Goal: Information Seeking & Learning: Learn about a topic

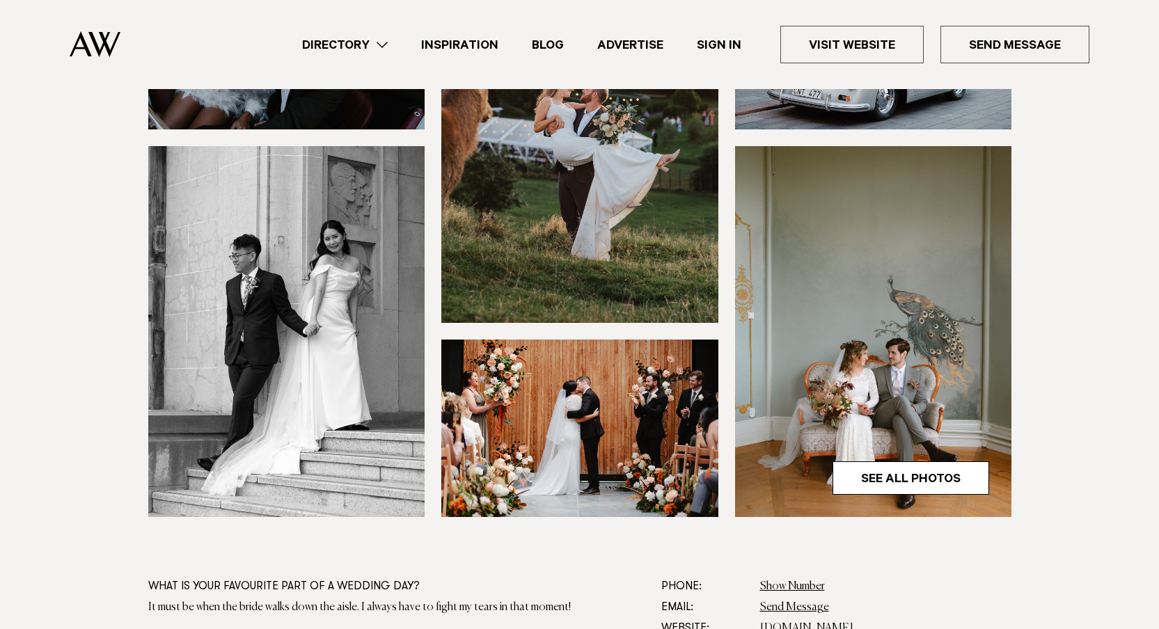
scroll to position [388, 0]
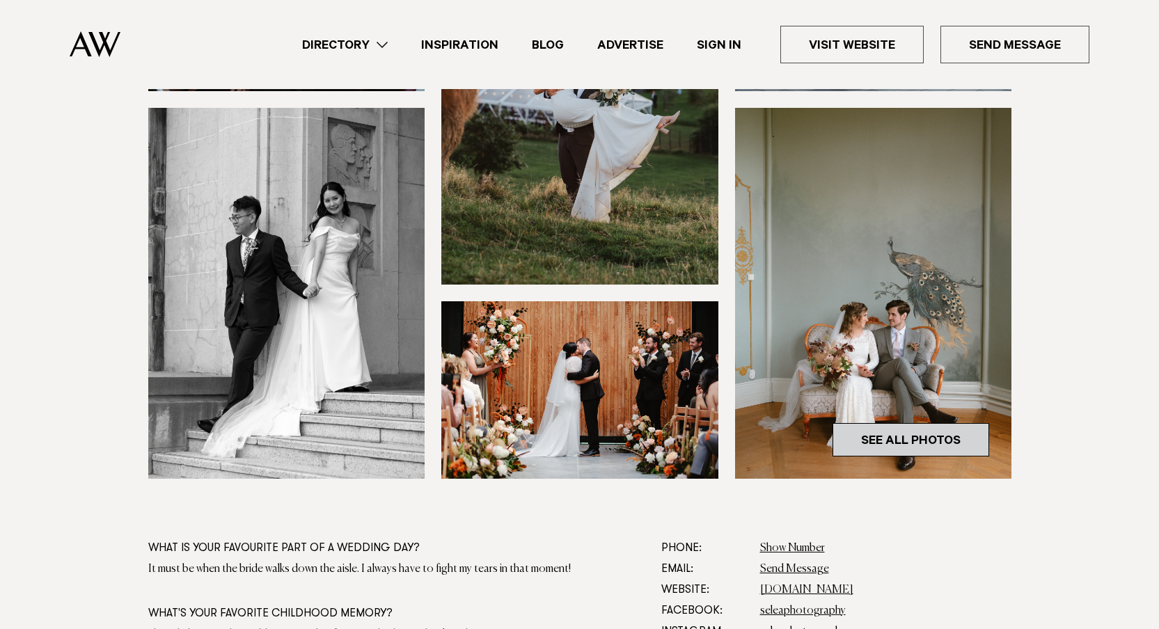
click at [855, 432] on link "See All Photos" at bounding box center [911, 439] width 157 height 33
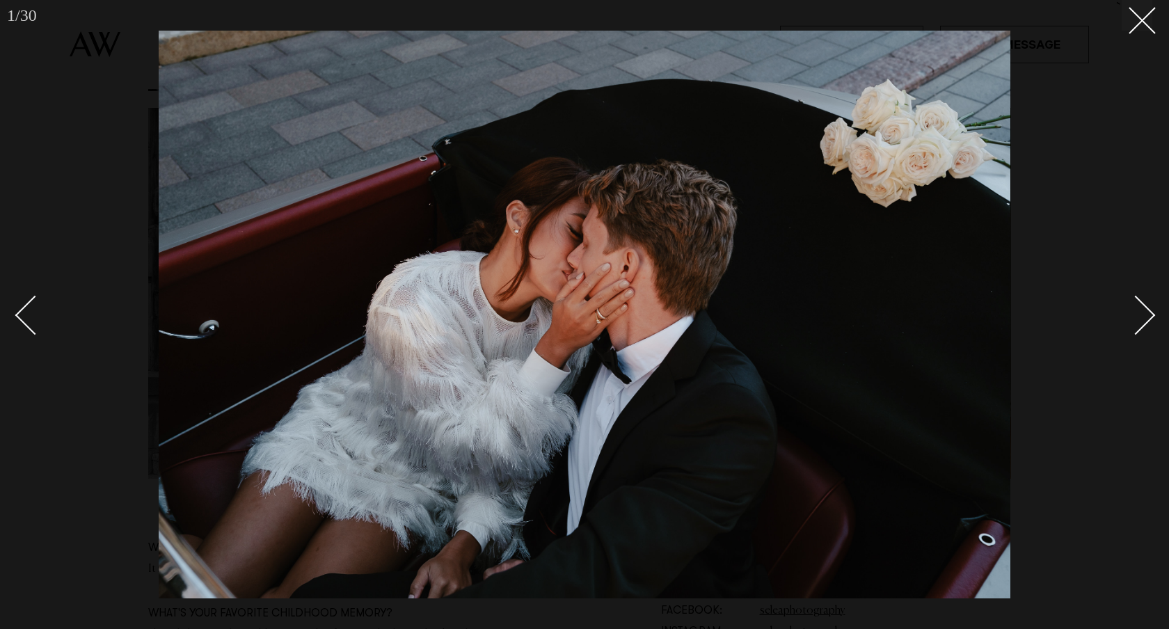
click at [1149, 294] on link at bounding box center [1128, 315] width 49 height 70
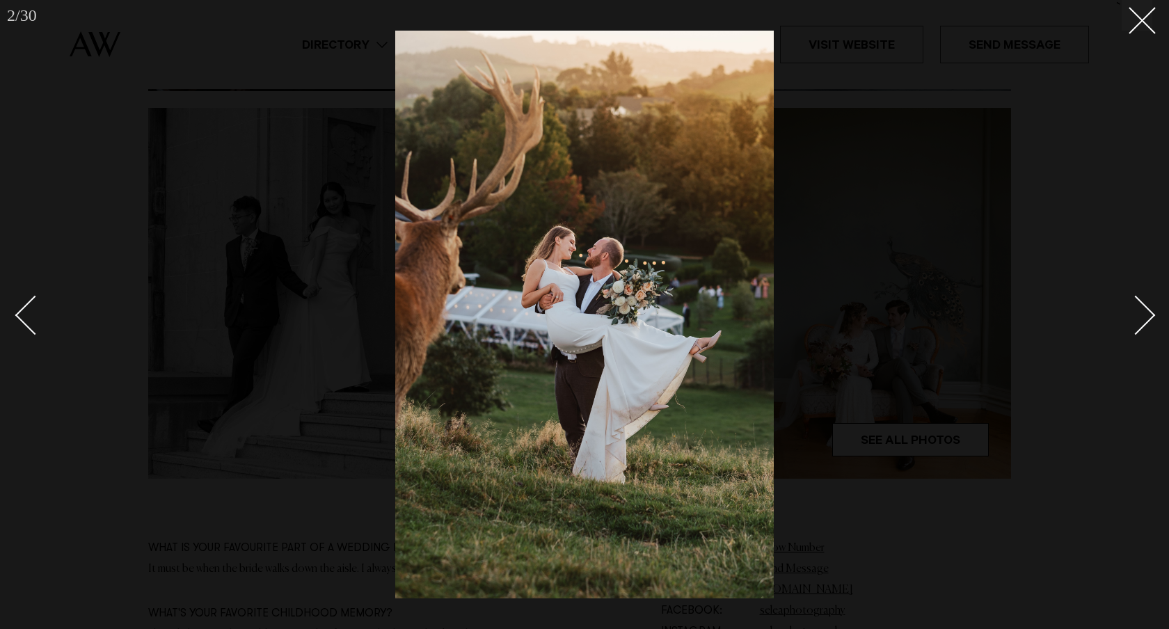
click at [1149, 294] on link at bounding box center [1128, 315] width 49 height 70
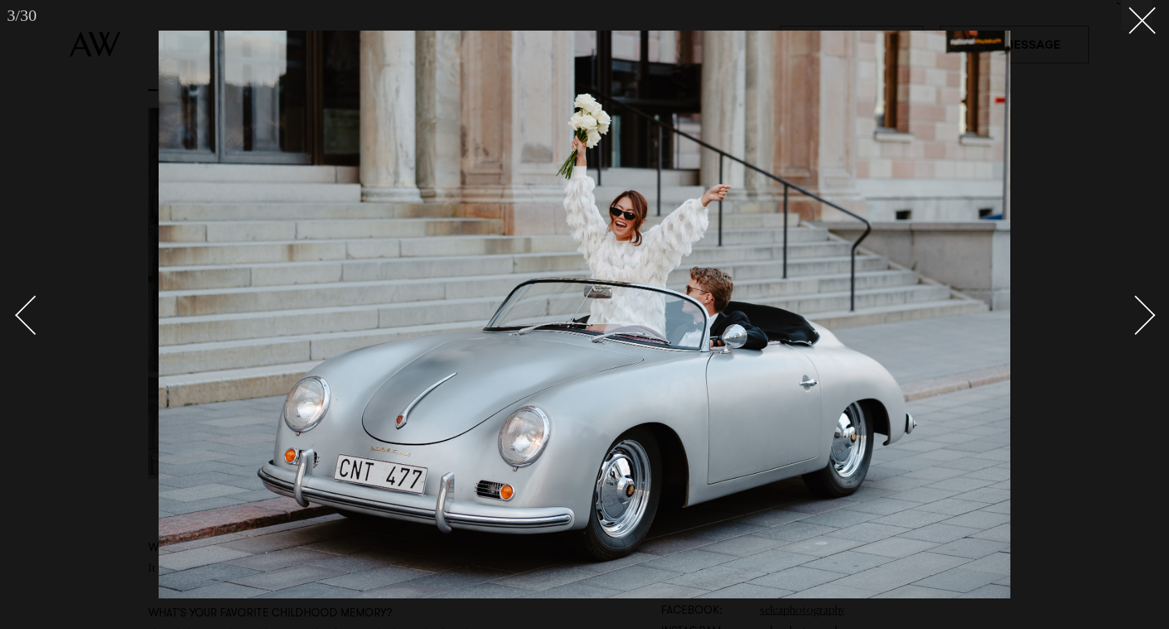
click at [1149, 294] on link at bounding box center [1128, 315] width 49 height 70
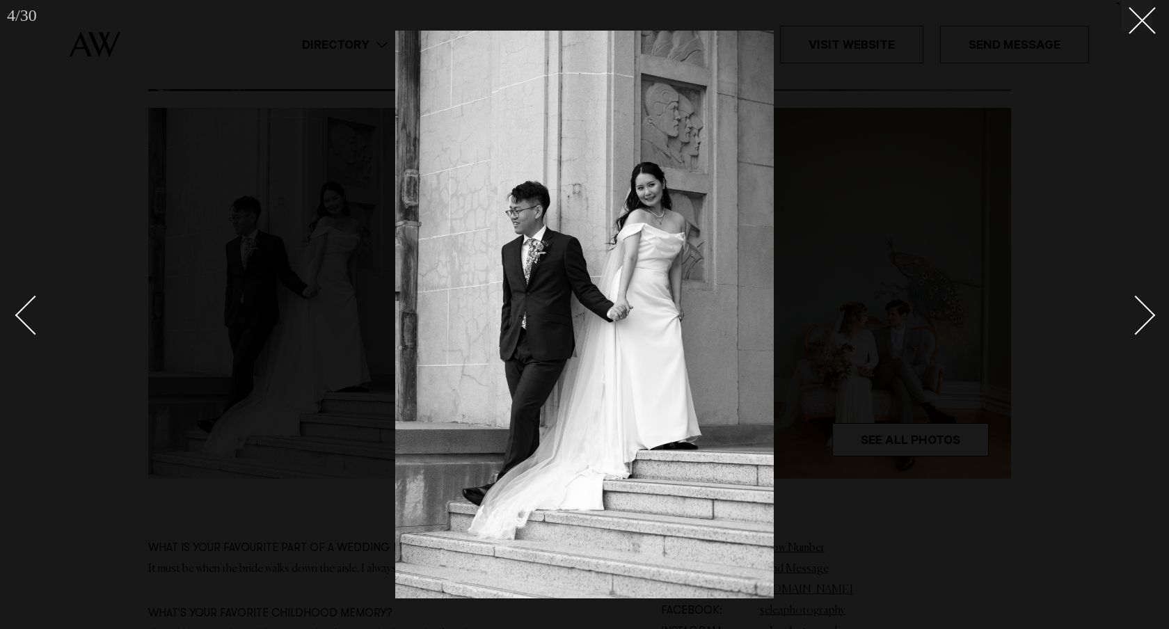
click at [1149, 294] on link at bounding box center [1128, 315] width 49 height 70
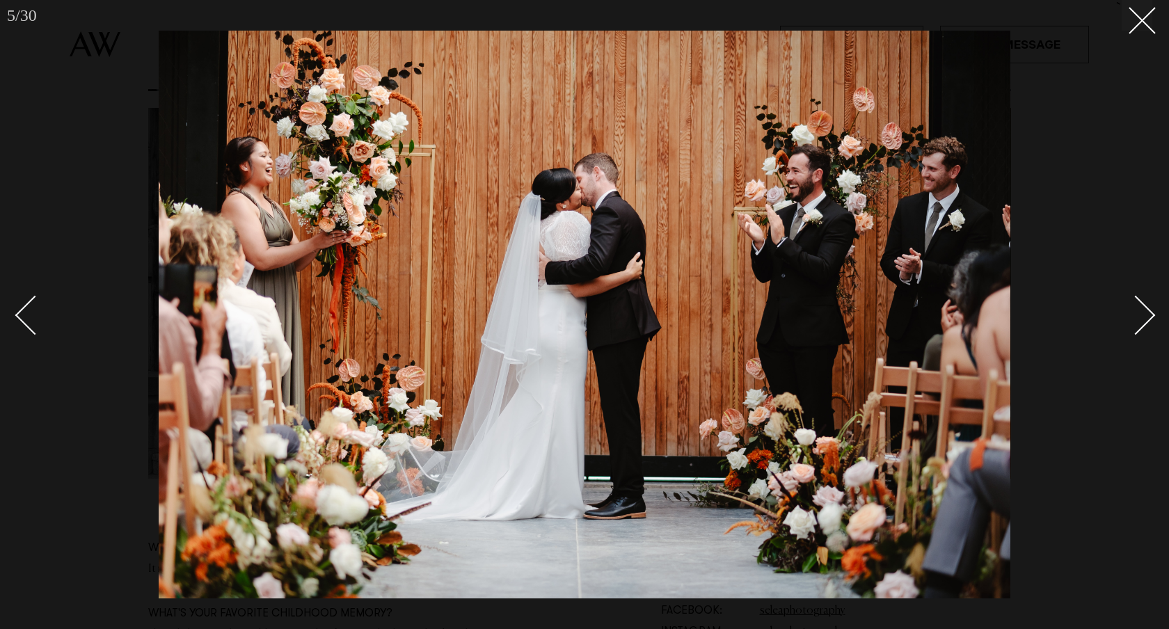
click at [1149, 294] on link at bounding box center [1128, 315] width 49 height 70
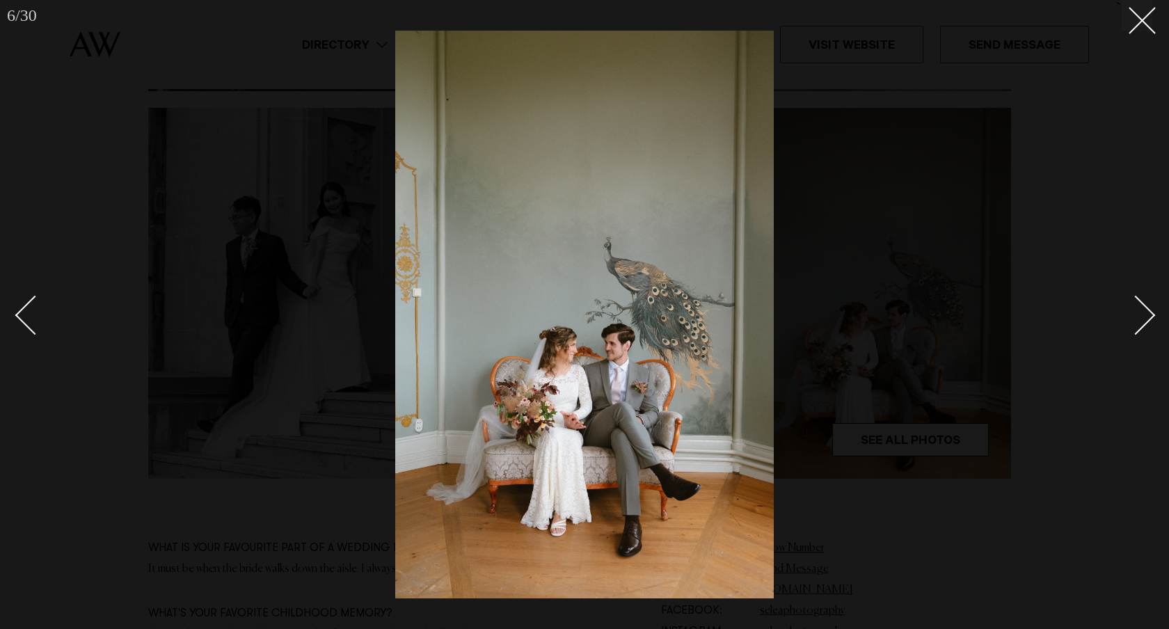
click at [1149, 294] on link at bounding box center [1128, 315] width 49 height 70
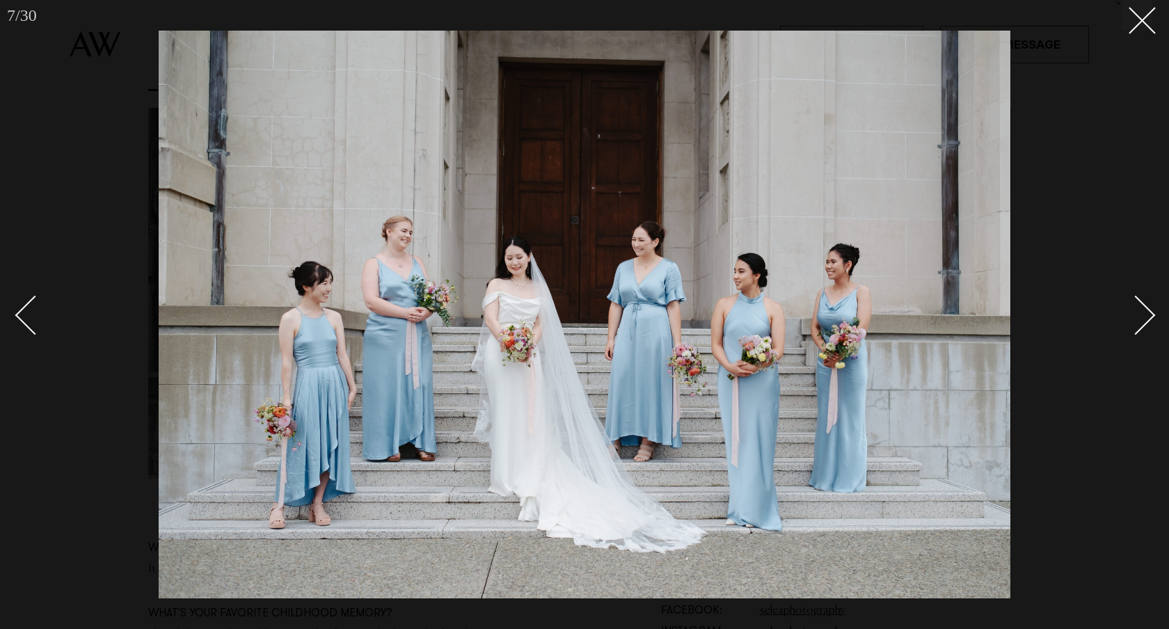
click at [1149, 294] on link at bounding box center [1128, 315] width 49 height 70
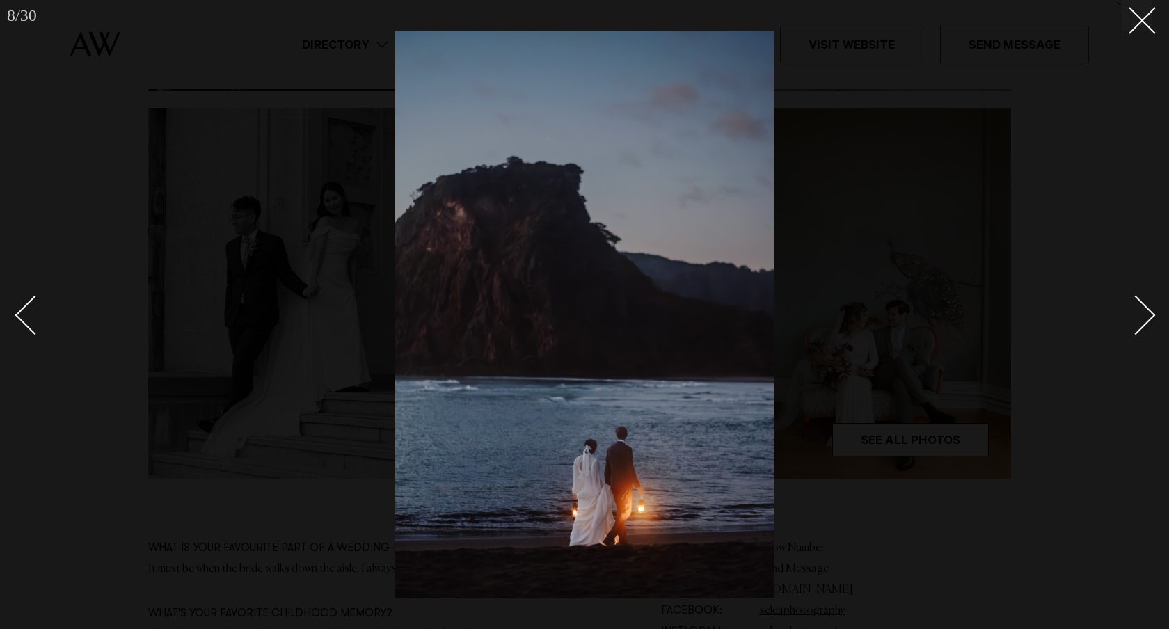
click at [1149, 294] on link at bounding box center [1128, 315] width 49 height 70
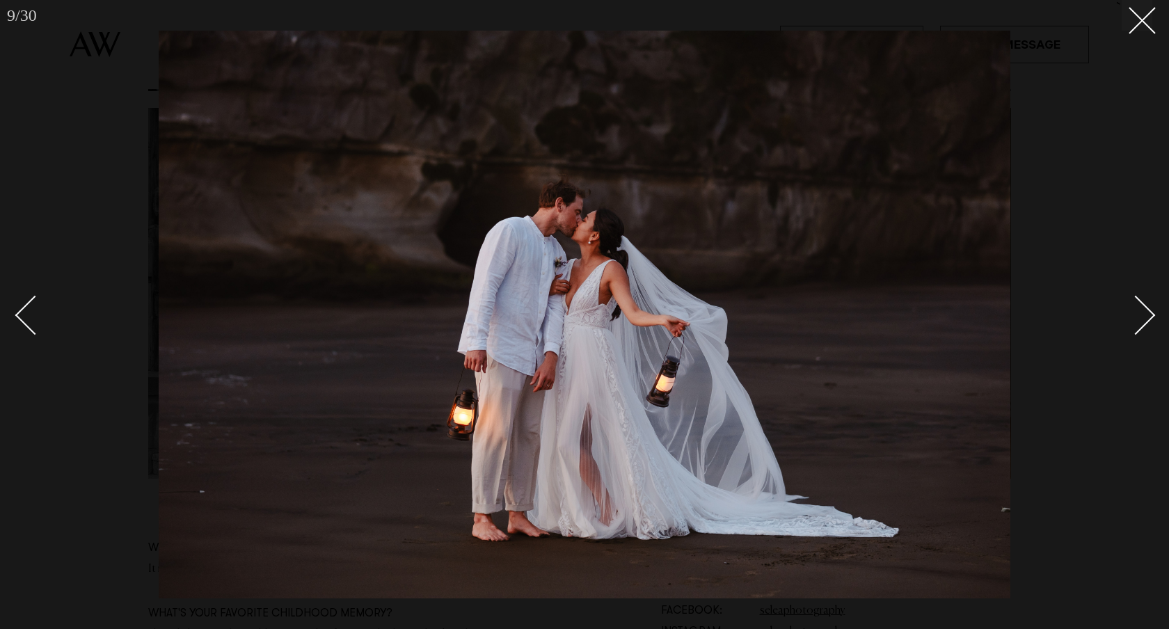
click at [1149, 294] on link at bounding box center [1128, 315] width 49 height 70
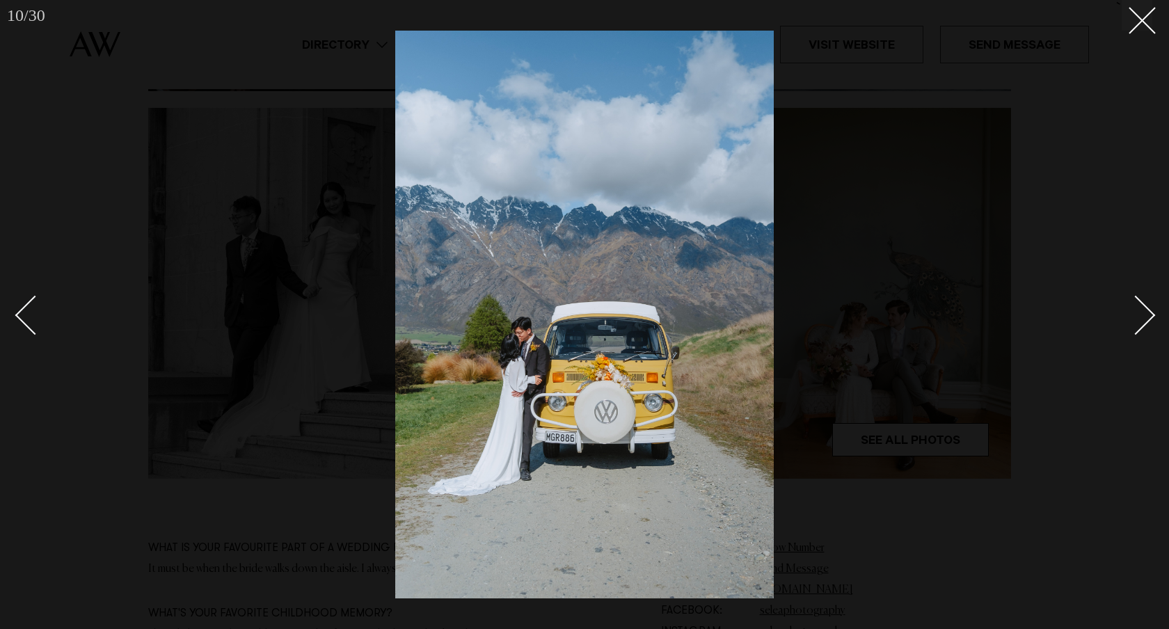
click at [1149, 294] on link at bounding box center [1128, 315] width 49 height 70
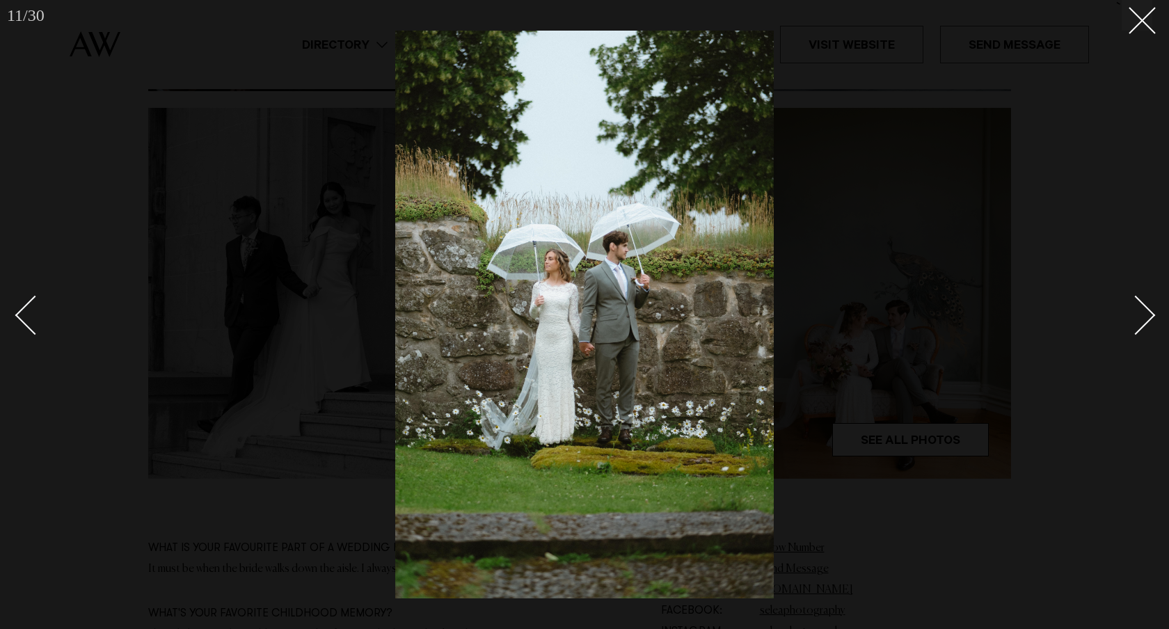
click at [1149, 294] on link at bounding box center [1128, 315] width 49 height 70
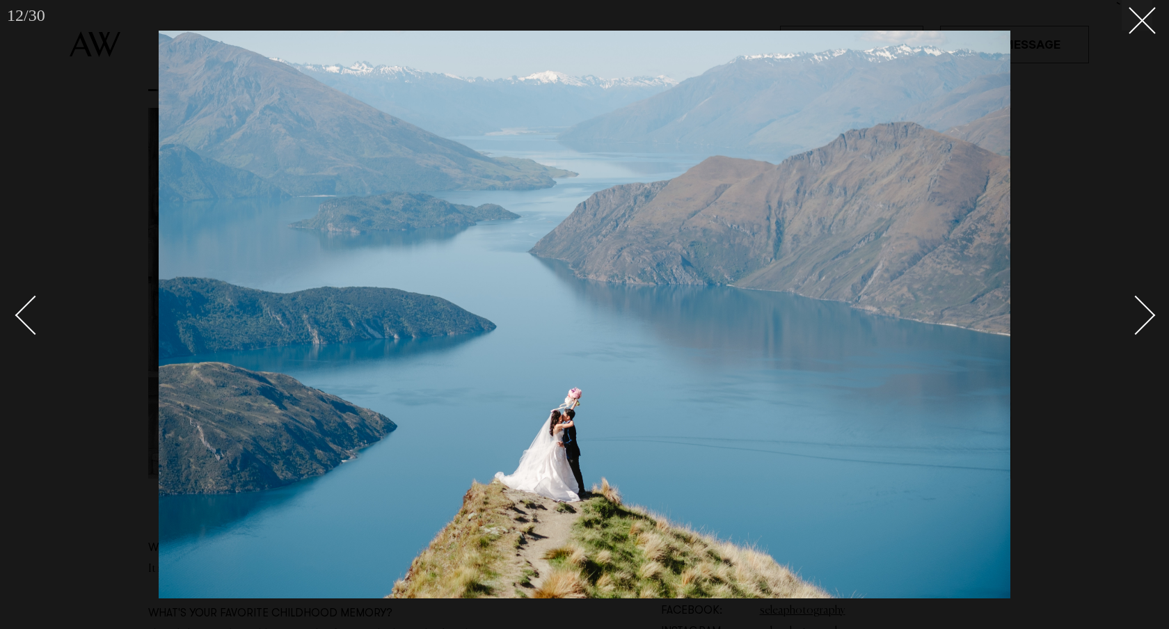
click at [1149, 294] on link at bounding box center [1128, 315] width 49 height 70
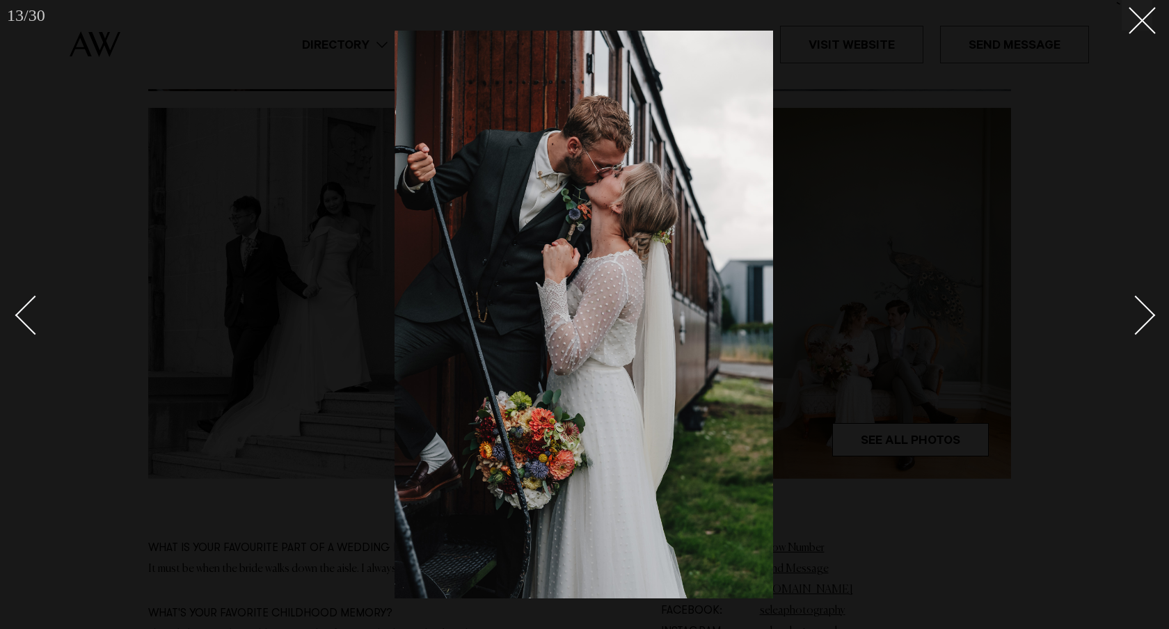
click at [1149, 294] on link at bounding box center [1128, 315] width 49 height 70
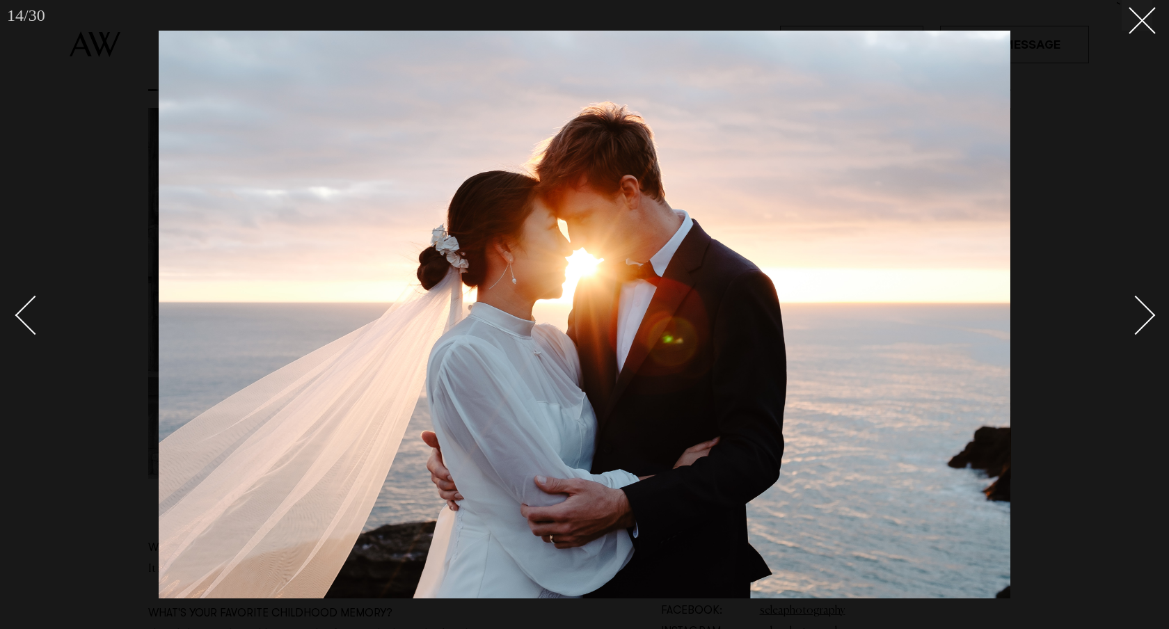
click at [1149, 294] on link at bounding box center [1128, 315] width 49 height 70
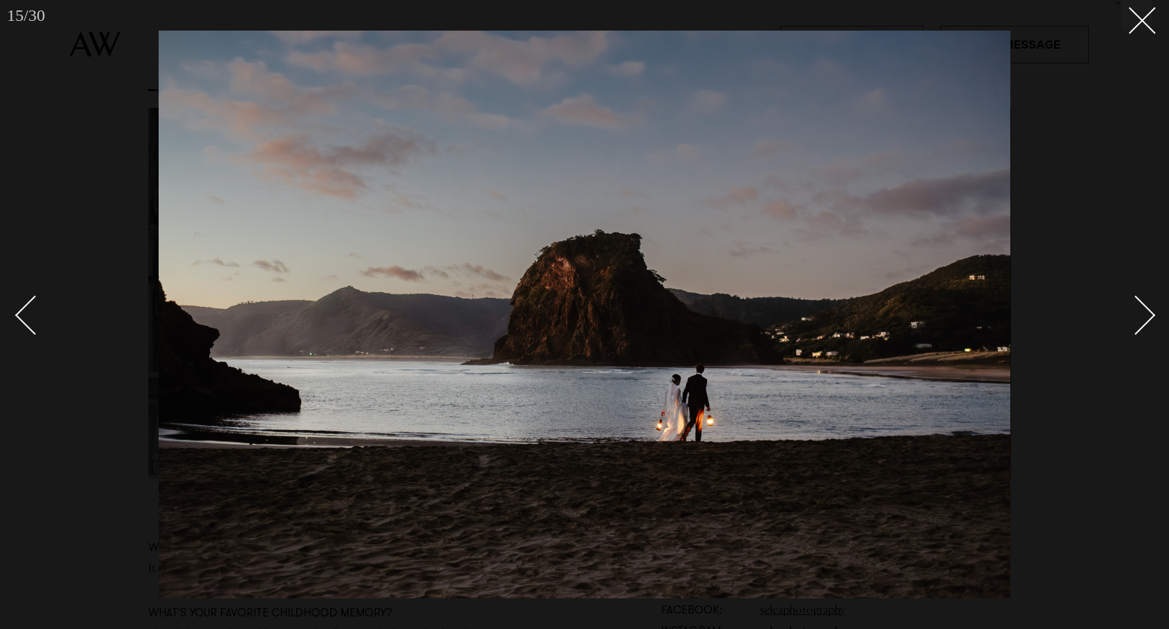
click at [1149, 294] on link at bounding box center [1128, 315] width 49 height 70
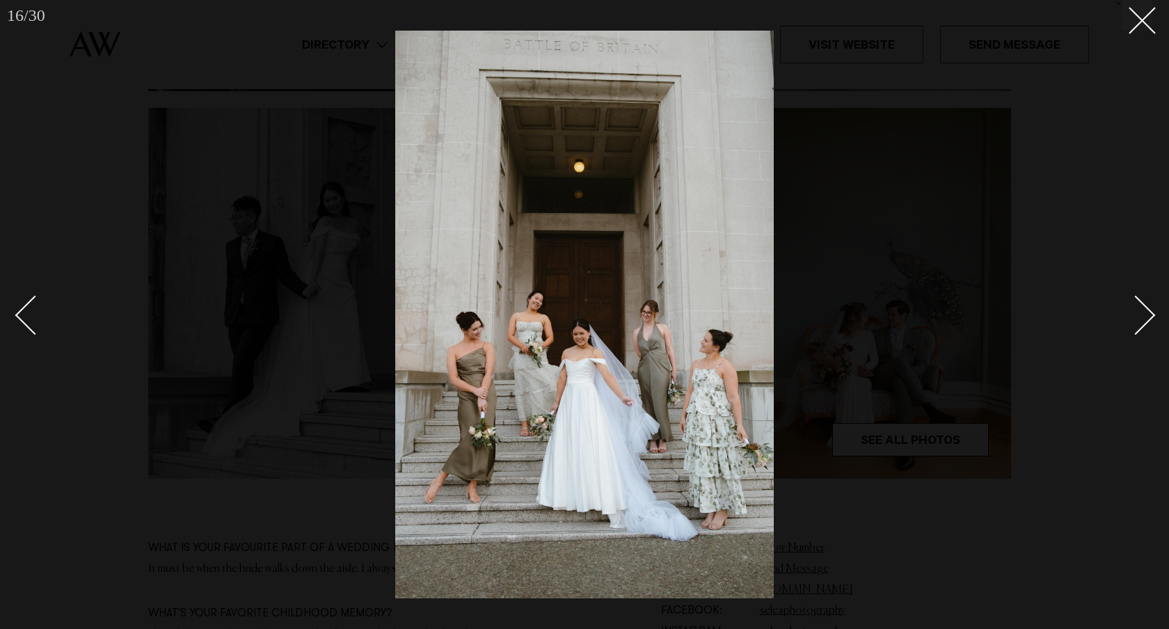
click at [1149, 294] on link at bounding box center [1128, 315] width 49 height 70
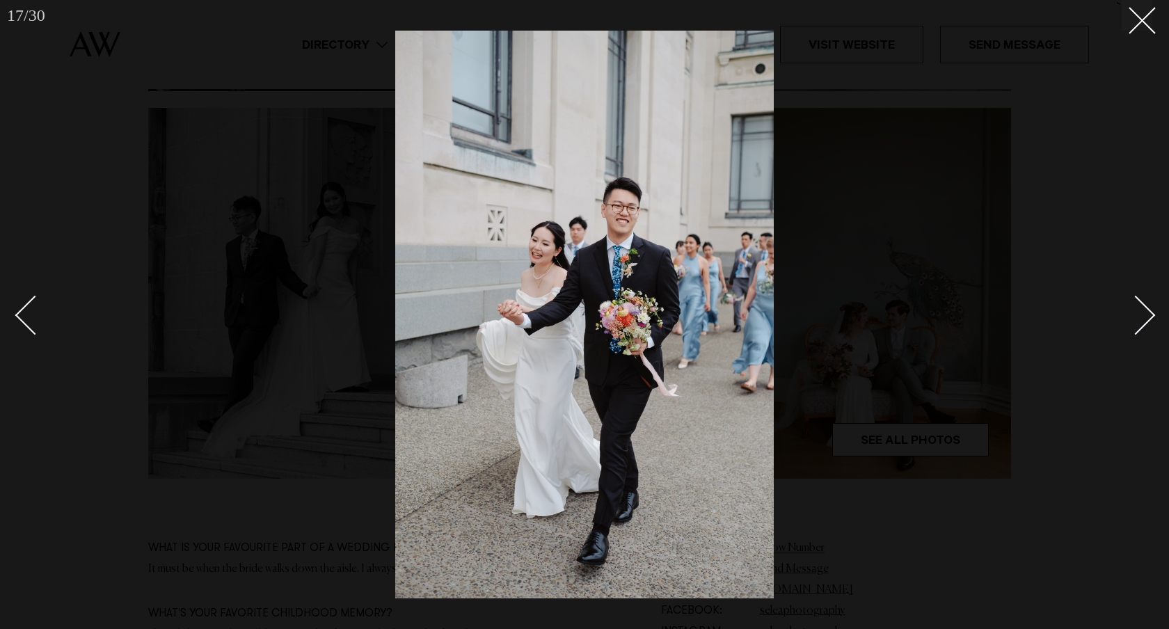
click at [1149, 294] on link at bounding box center [1128, 315] width 49 height 70
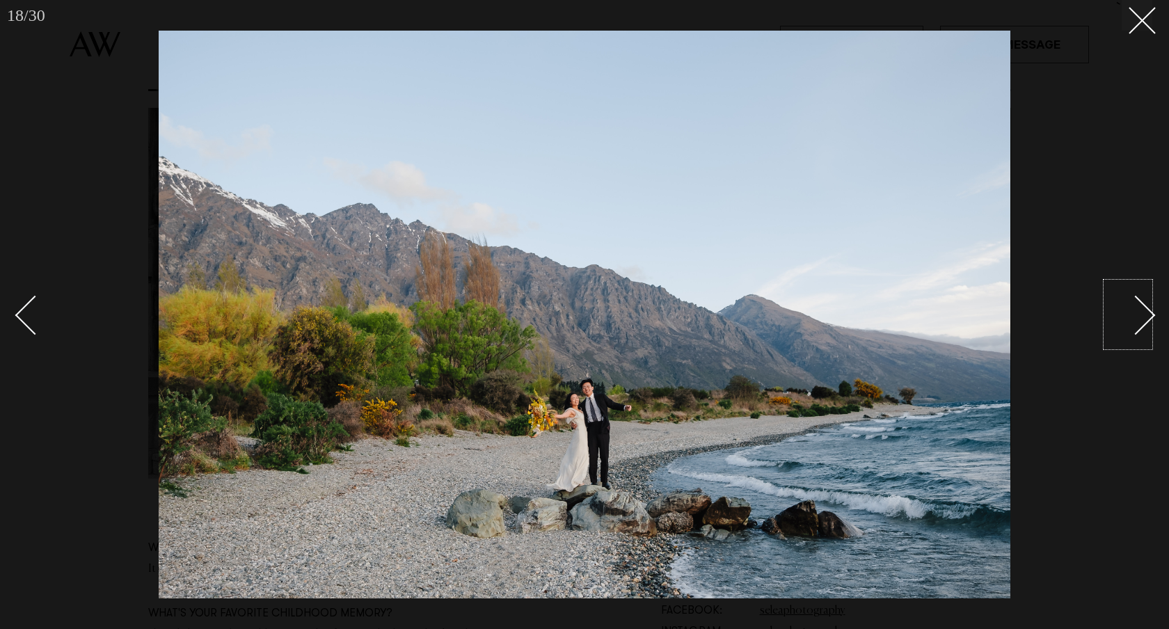
click at [1137, 326] on div "Next slide" at bounding box center [1137, 316] width 40 height 40
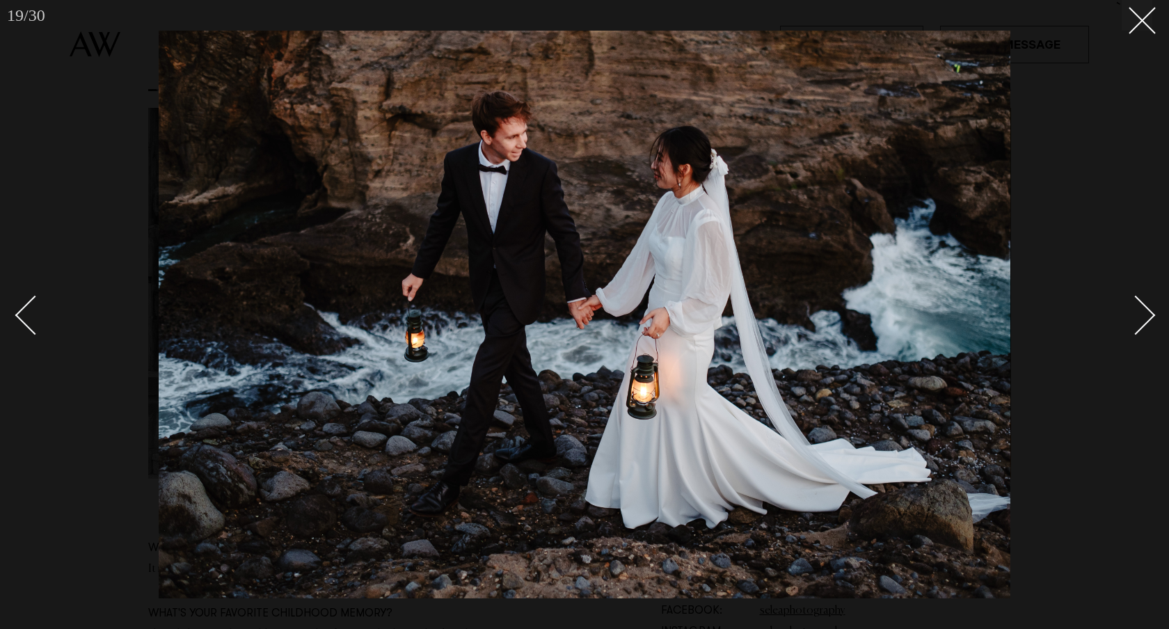
click at [1137, 326] on div "Next slide" at bounding box center [1137, 316] width 40 height 40
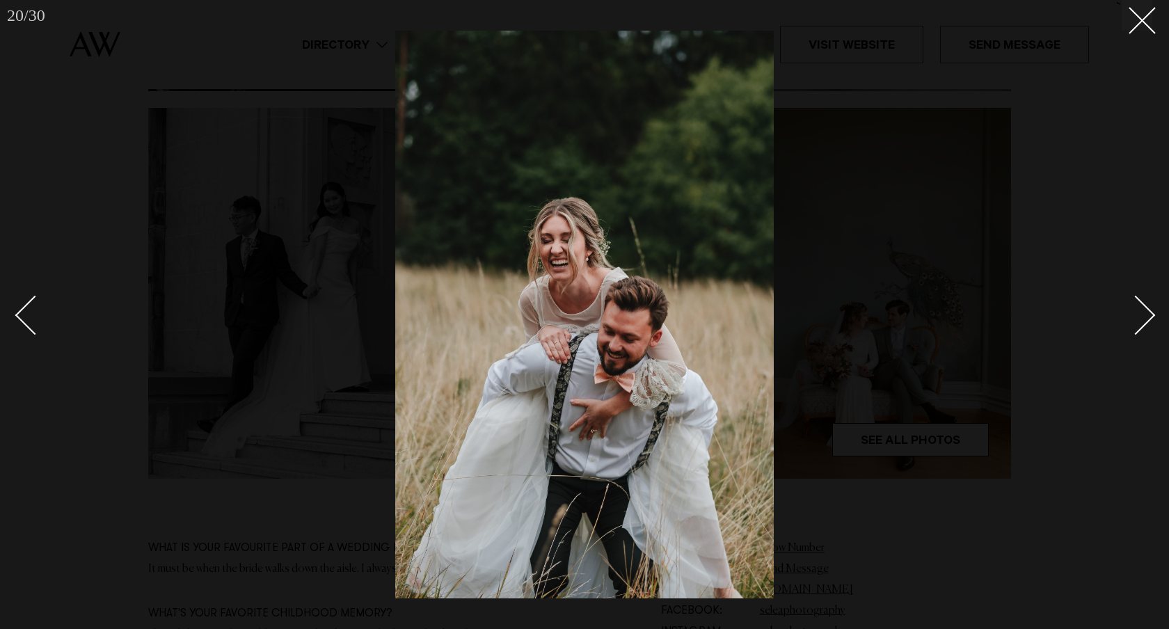
click at [1137, 326] on div "Next slide" at bounding box center [1137, 316] width 40 height 40
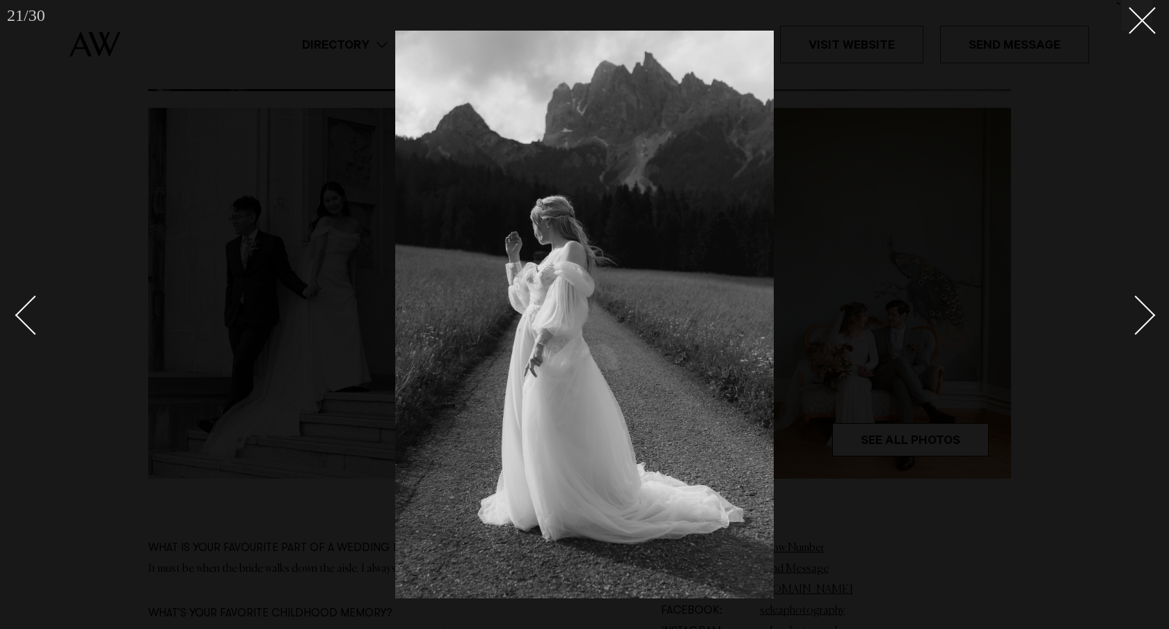
click at [1137, 326] on div "Next slide" at bounding box center [1137, 316] width 40 height 40
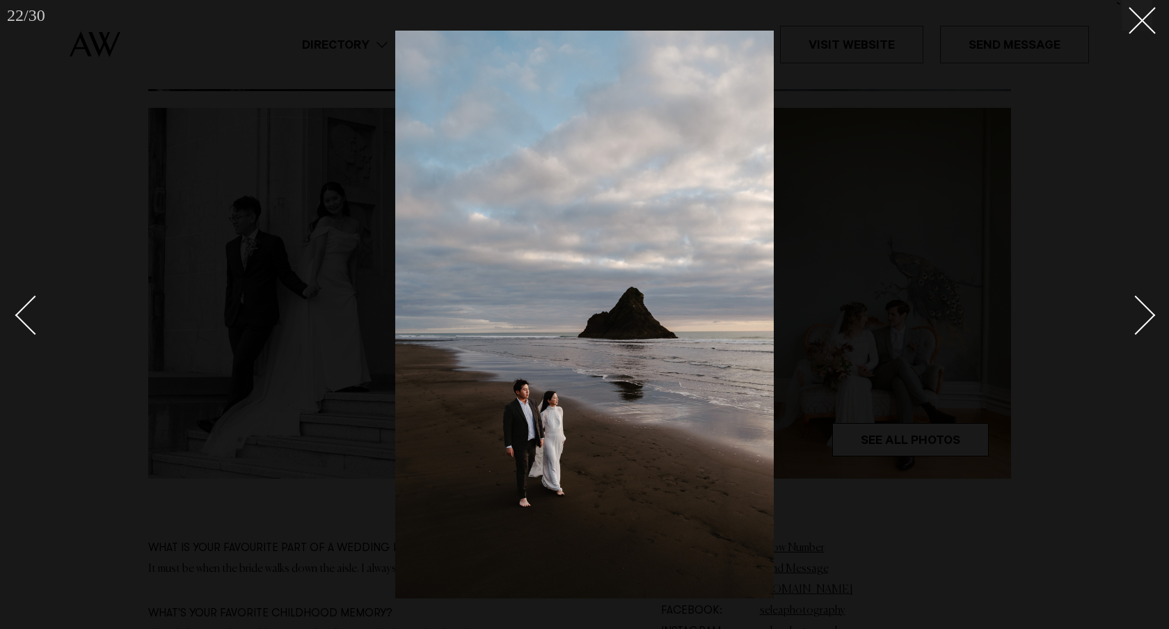
click at [1137, 326] on div "Next slide" at bounding box center [1137, 316] width 40 height 40
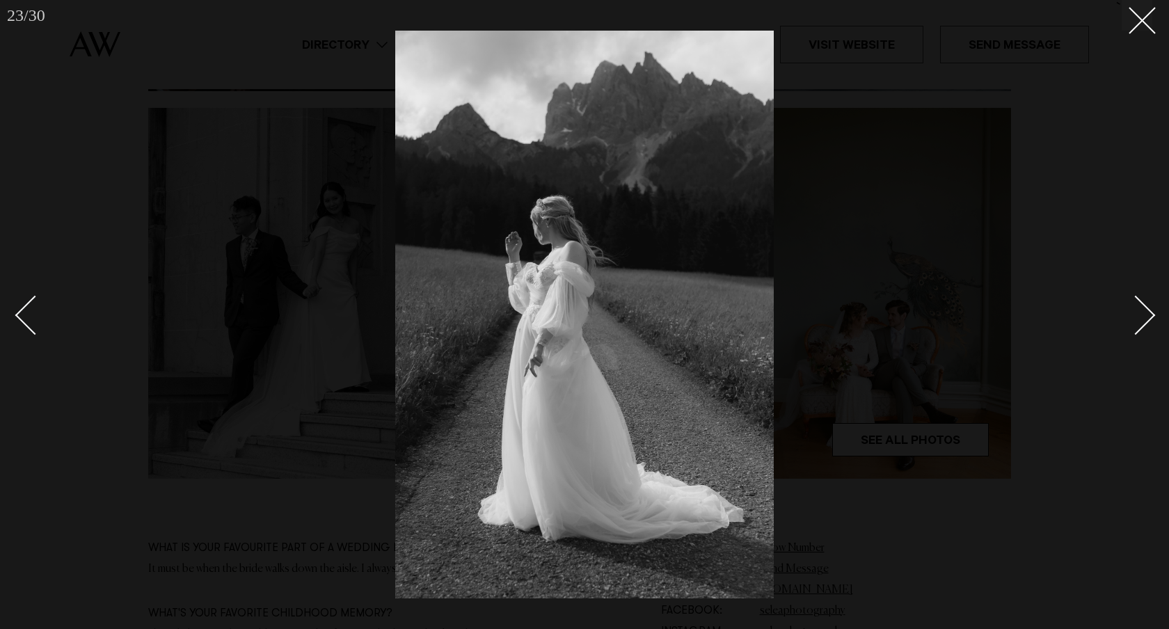
click at [1137, 326] on div "Next slide" at bounding box center [1137, 316] width 40 height 40
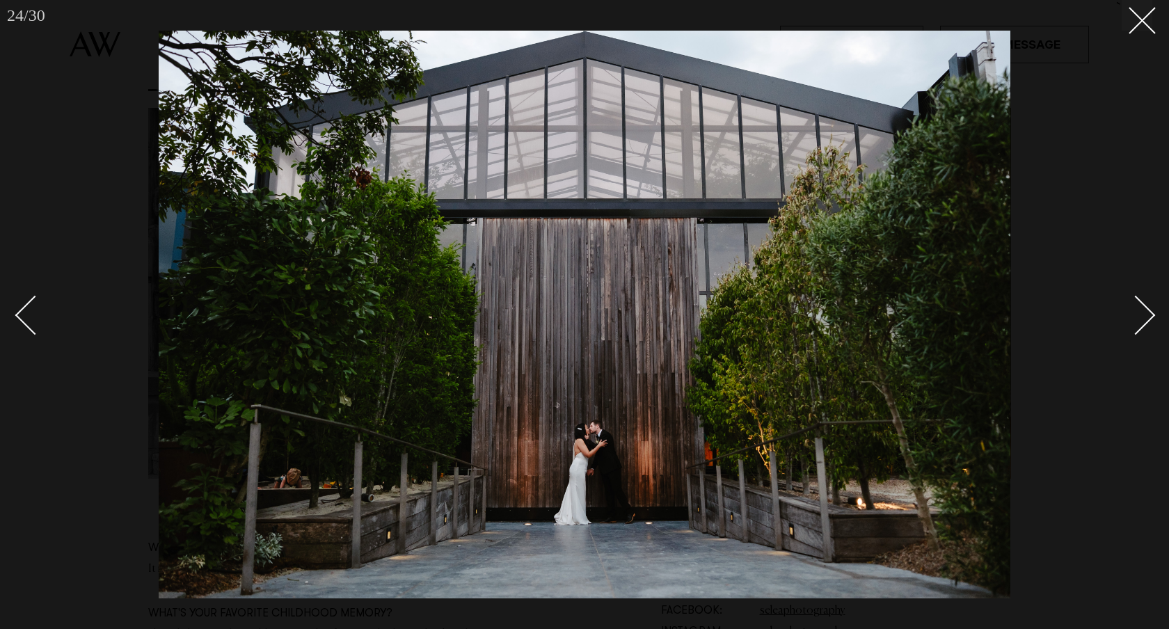
click at [1137, 326] on div "Next slide" at bounding box center [1137, 316] width 40 height 40
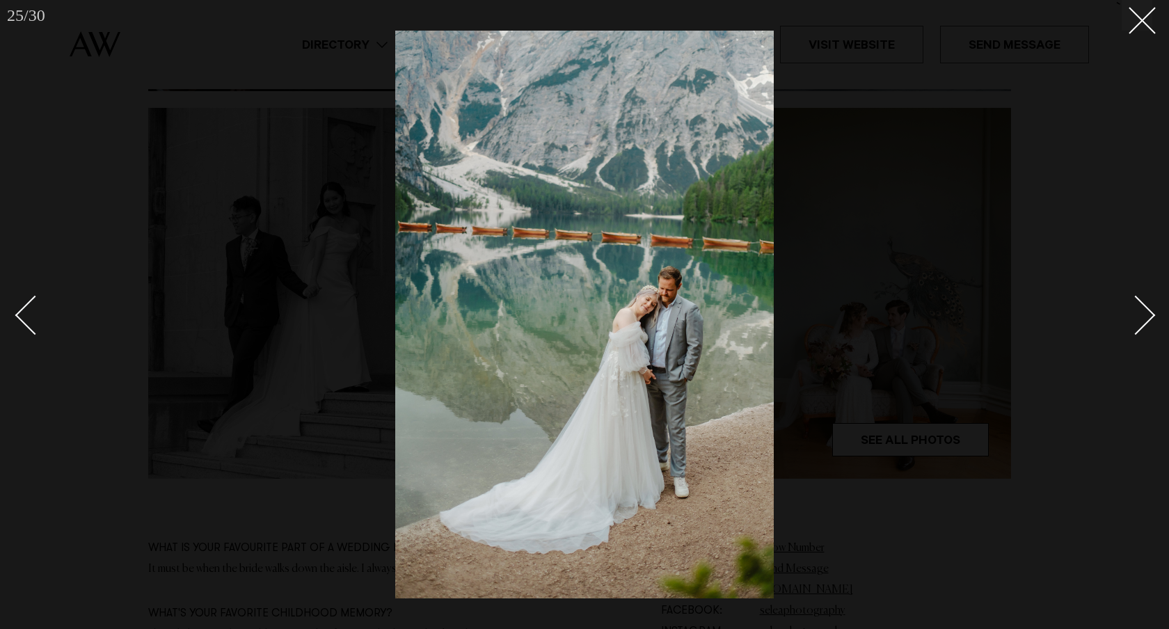
click at [1137, 326] on div "Next slide" at bounding box center [1137, 316] width 40 height 40
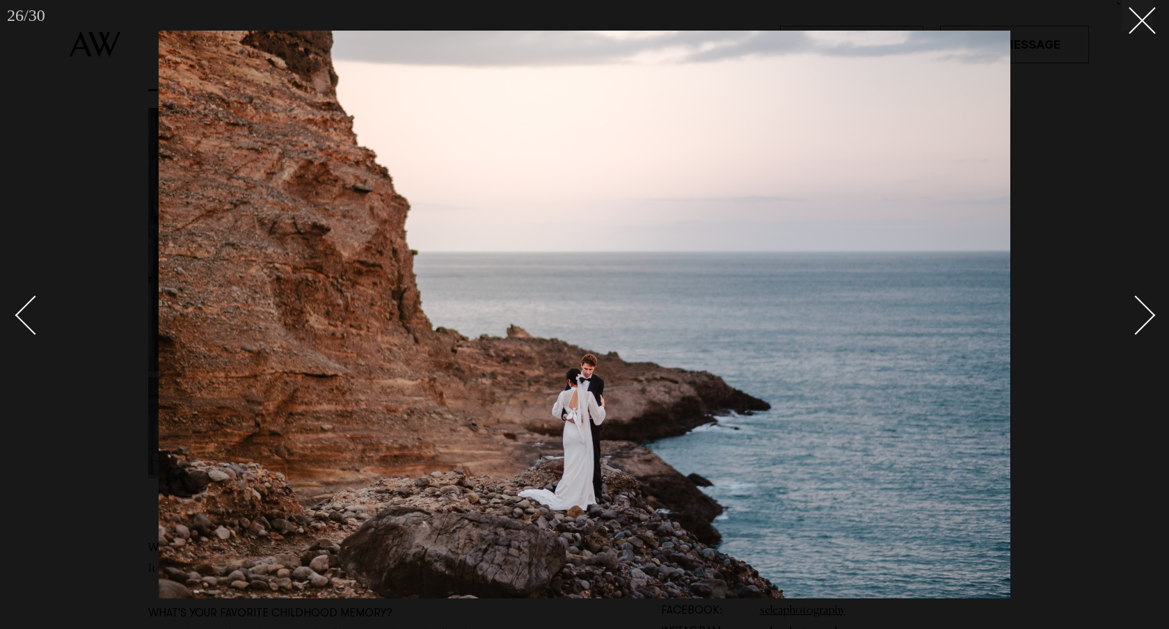
click at [1137, 326] on div "Next slide" at bounding box center [1137, 316] width 40 height 40
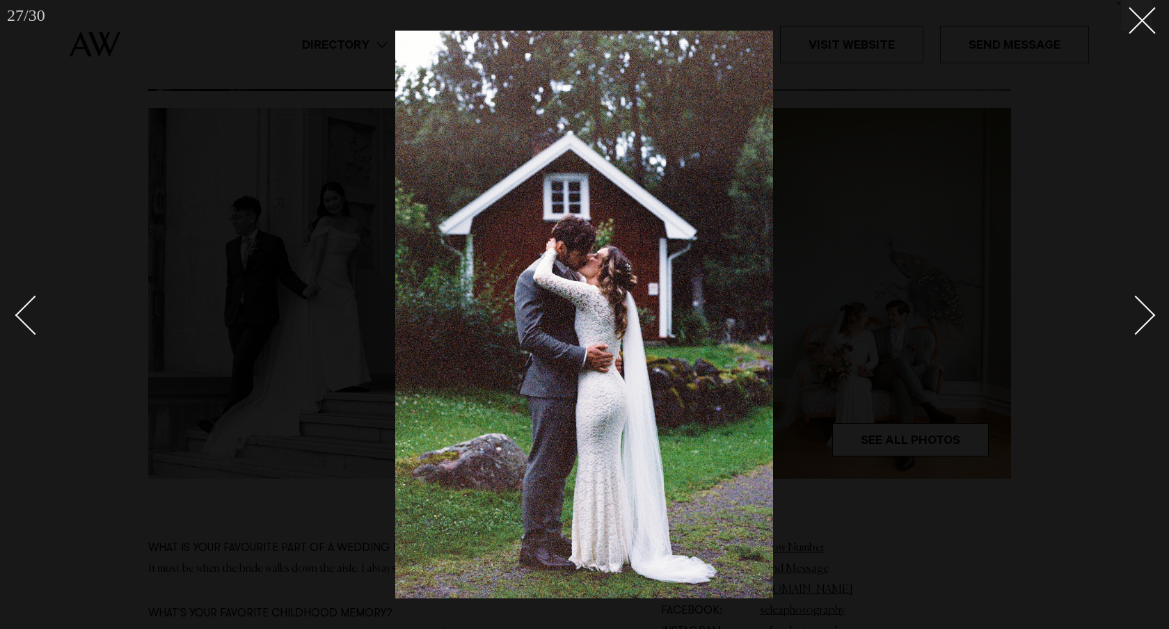
click at [1146, 316] on div "Next slide" at bounding box center [1137, 316] width 40 height 40
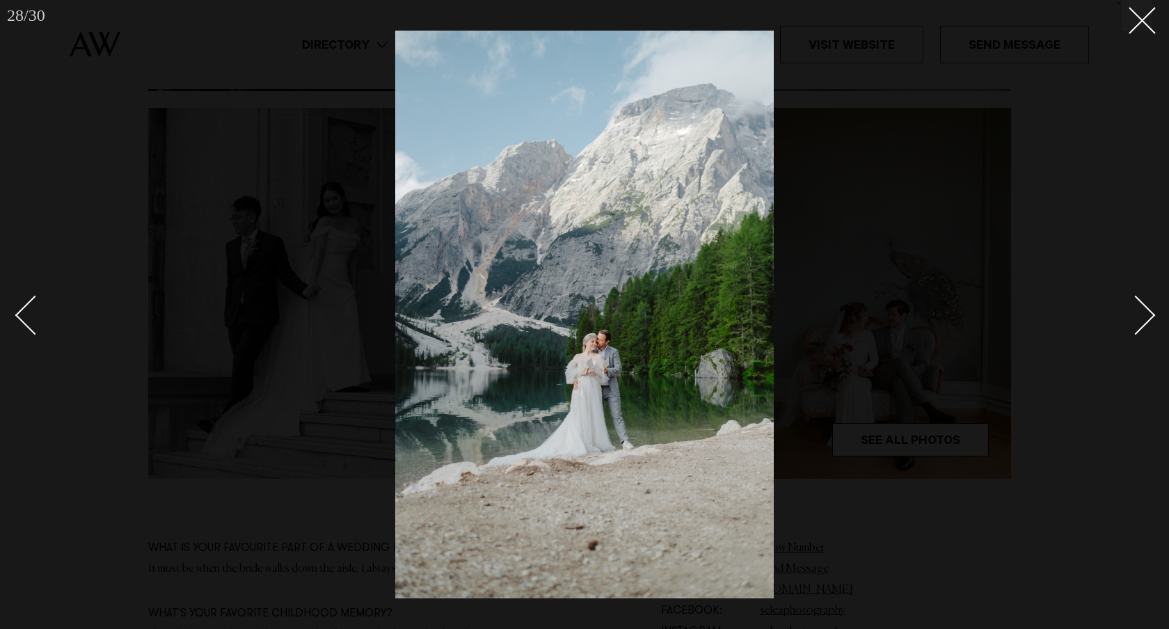
click at [1146, 316] on div "Next slide" at bounding box center [1137, 316] width 40 height 40
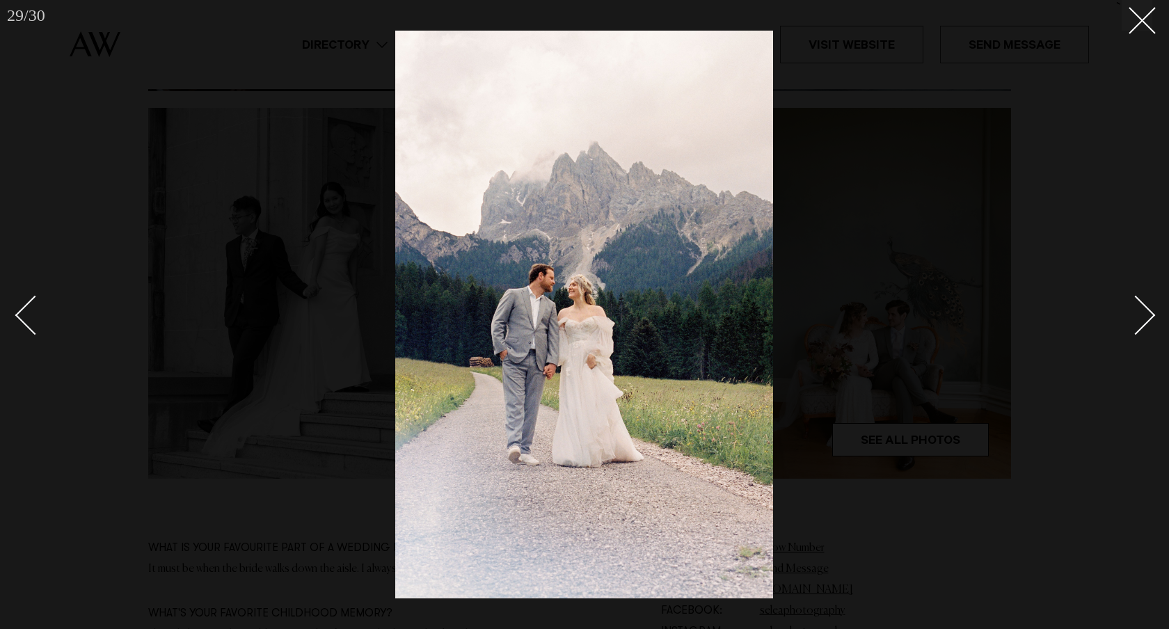
click at [1146, 316] on div "Next slide" at bounding box center [1137, 316] width 40 height 40
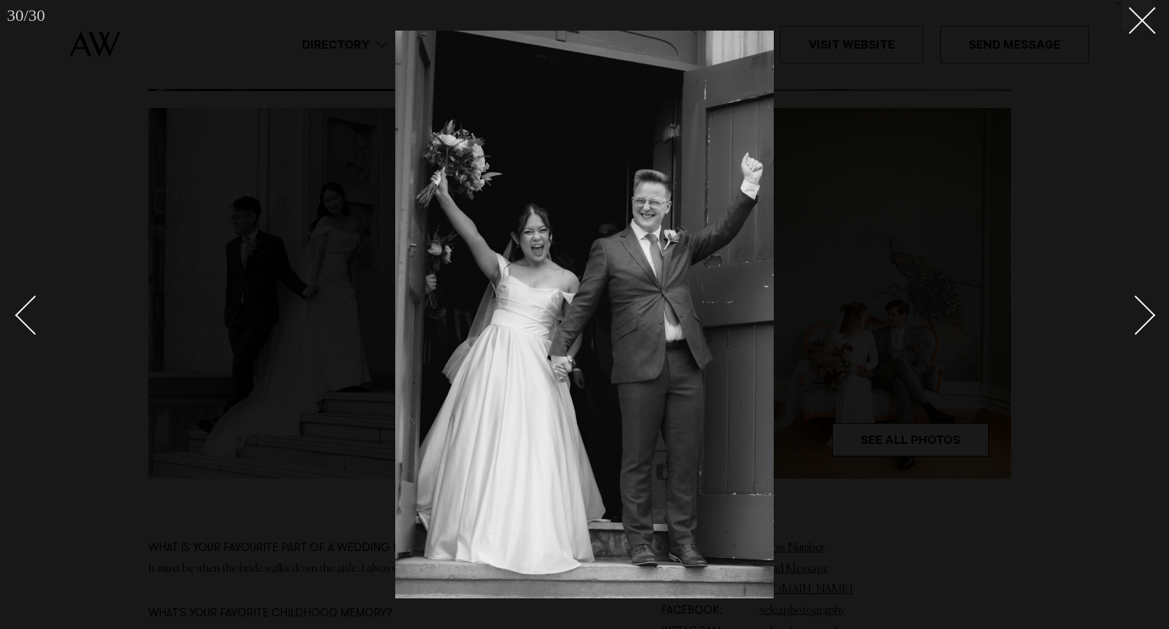
click at [1146, 316] on div "Next slide" at bounding box center [1137, 316] width 40 height 40
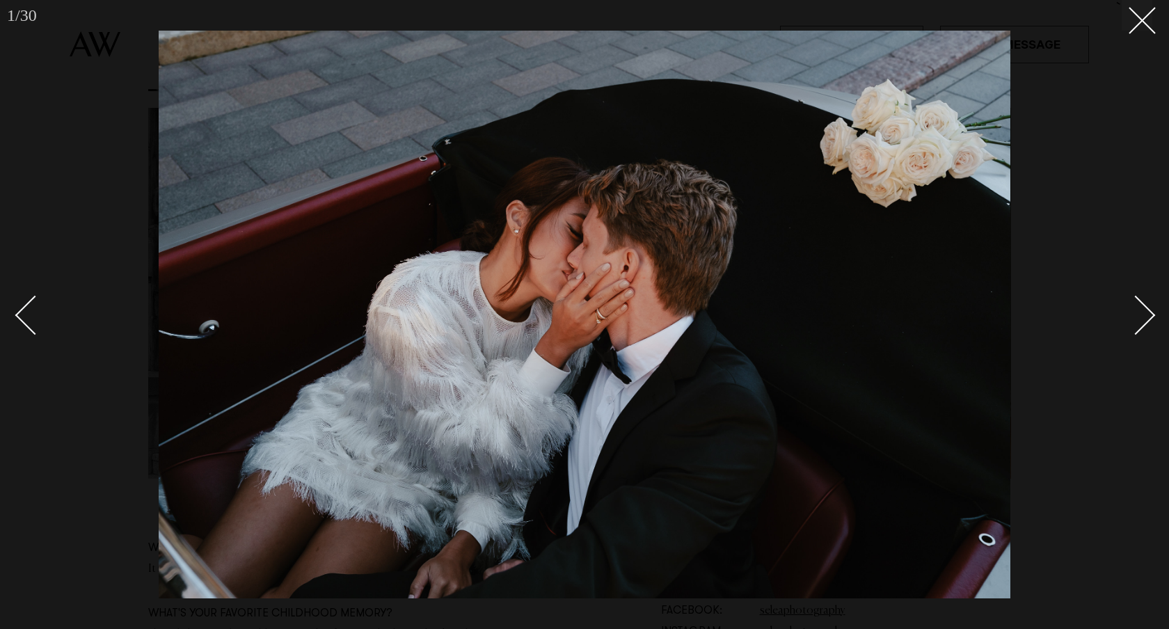
click at [1146, 316] on div "Next slide" at bounding box center [1137, 316] width 40 height 40
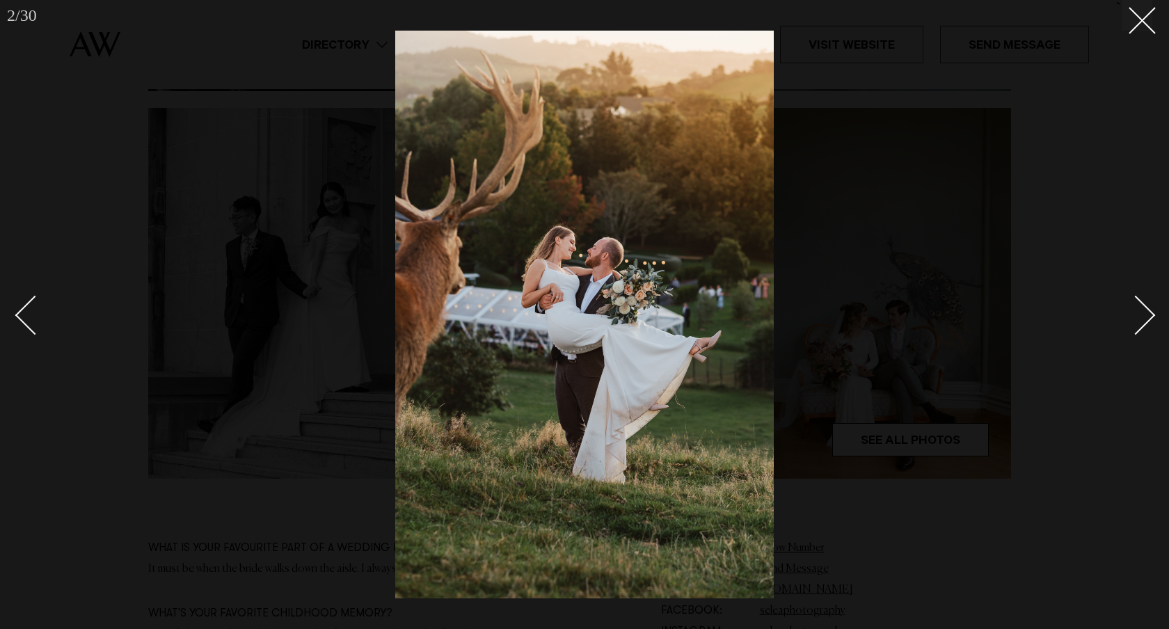
click at [1146, 319] on div "Next slide" at bounding box center [1137, 316] width 40 height 40
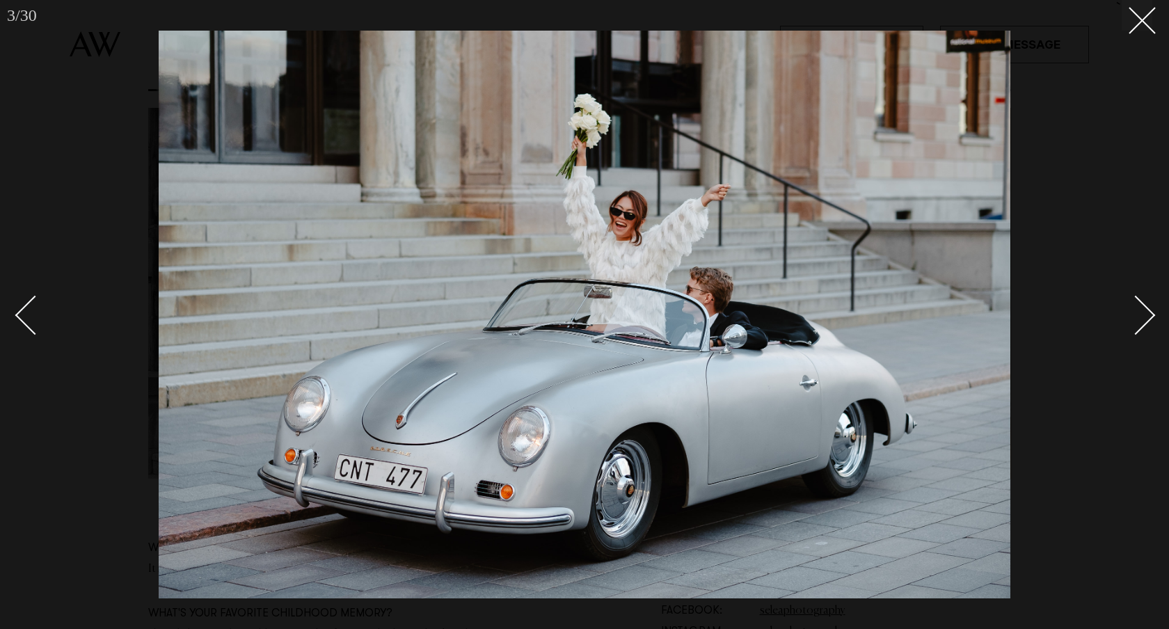
click at [1146, 319] on div "Next slide" at bounding box center [1137, 316] width 40 height 40
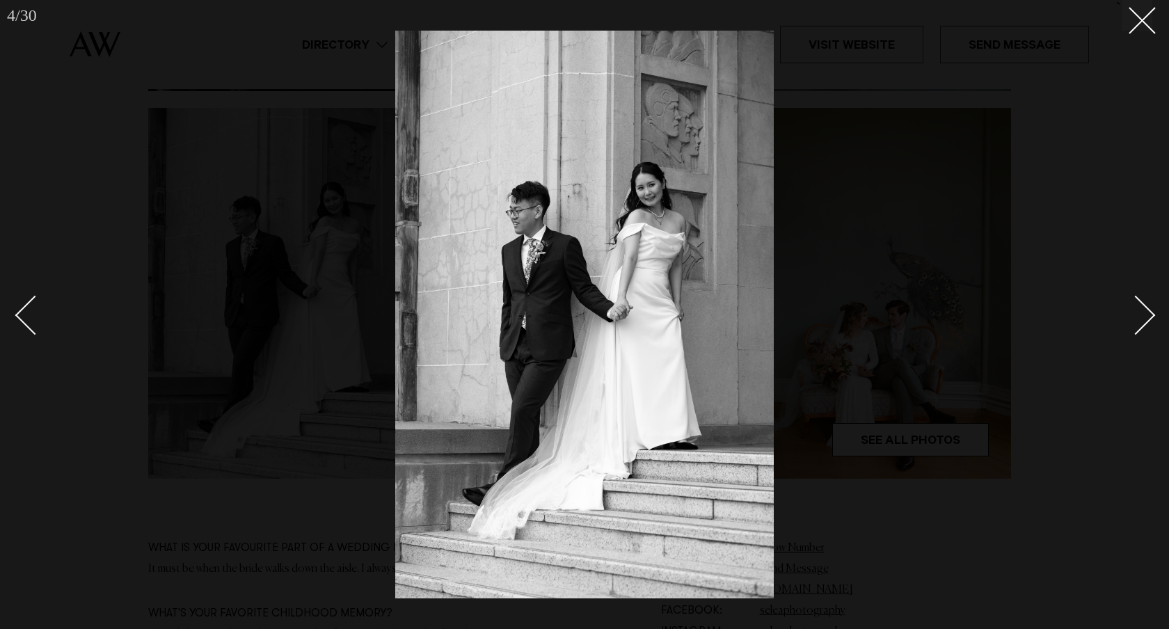
click at [1153, 321] on div at bounding box center [584, 314] width 1169 height 629
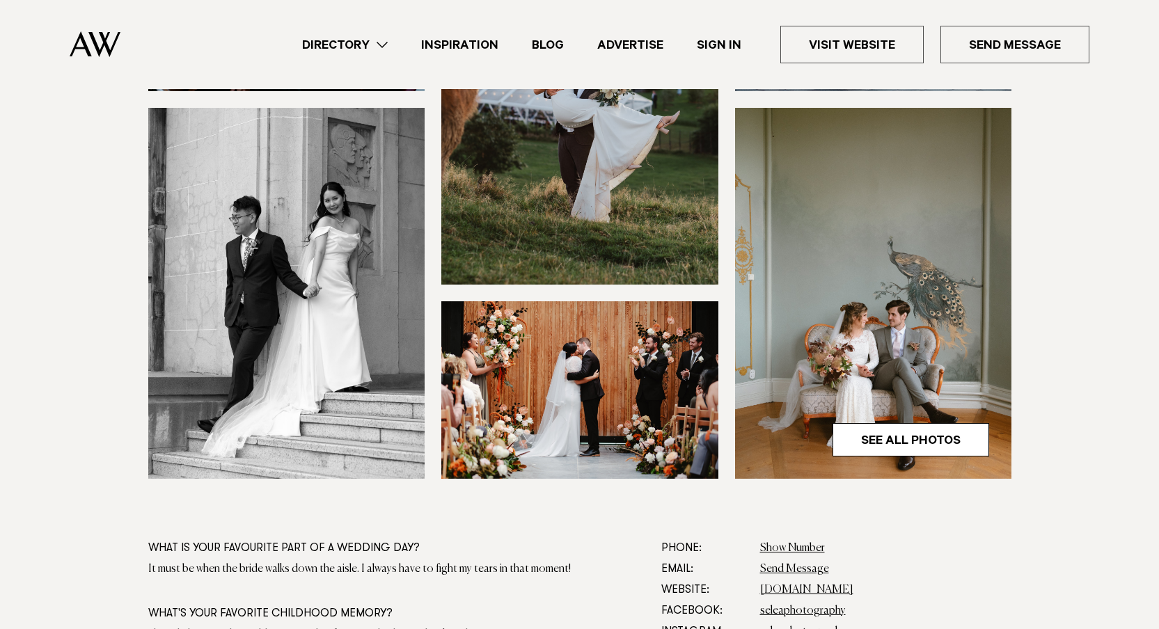
click at [271, 223] on img at bounding box center [286, 293] width 277 height 371
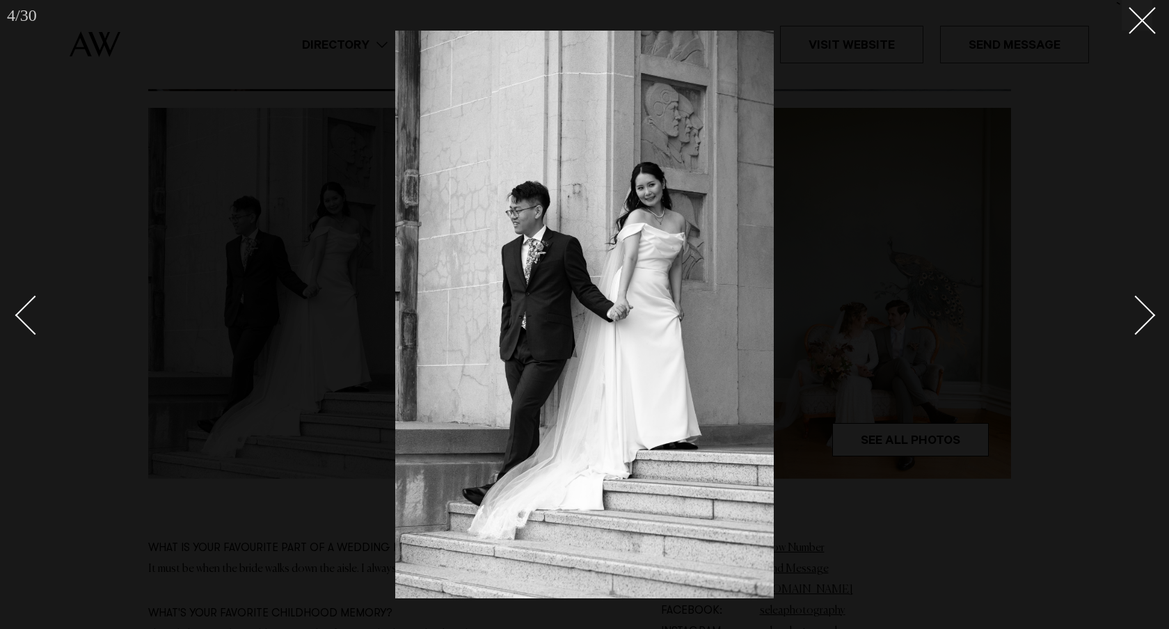
click at [613, 272] on img at bounding box center [584, 315] width 379 height 568
click at [118, 487] on div at bounding box center [584, 314] width 1169 height 629
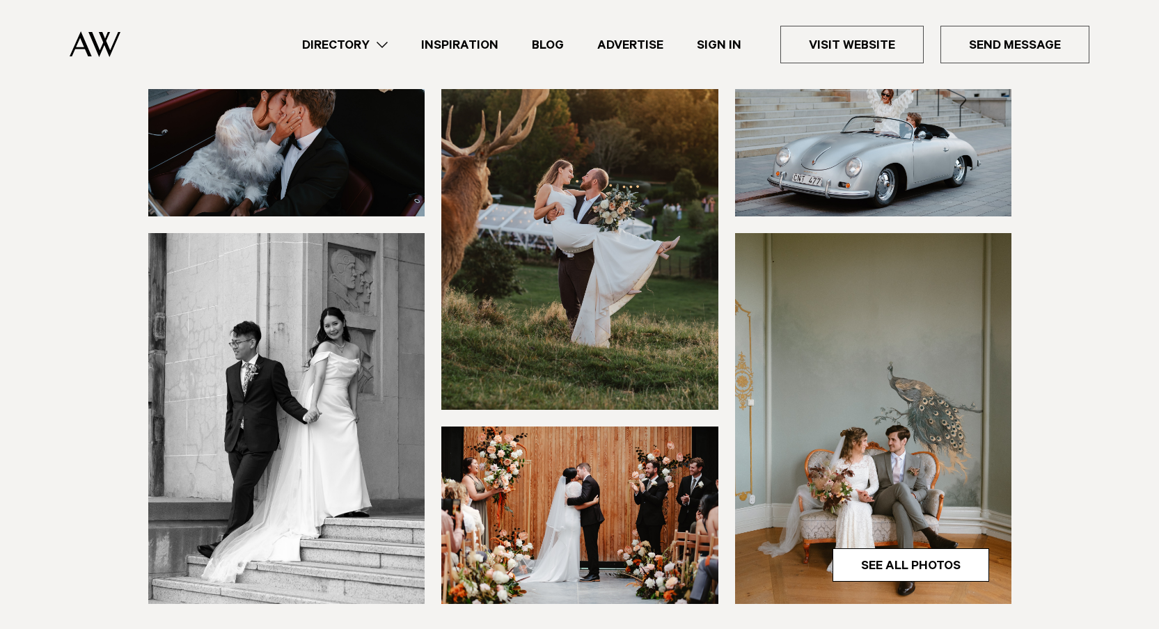
scroll to position [266, 0]
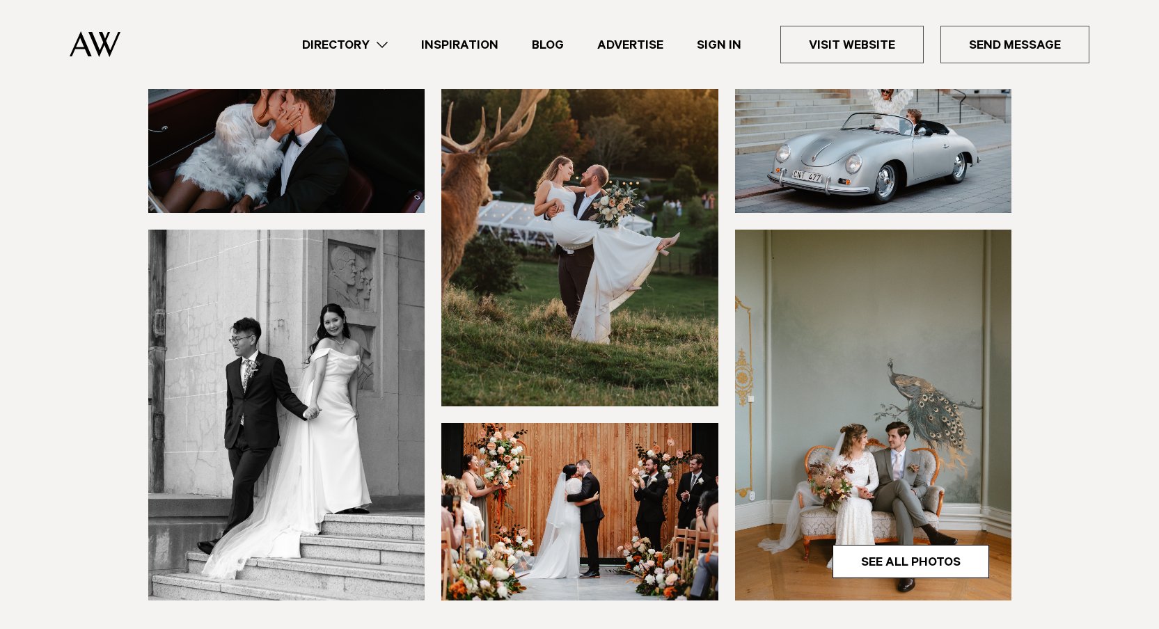
click at [377, 45] on link "Directory" at bounding box center [344, 44] width 119 height 19
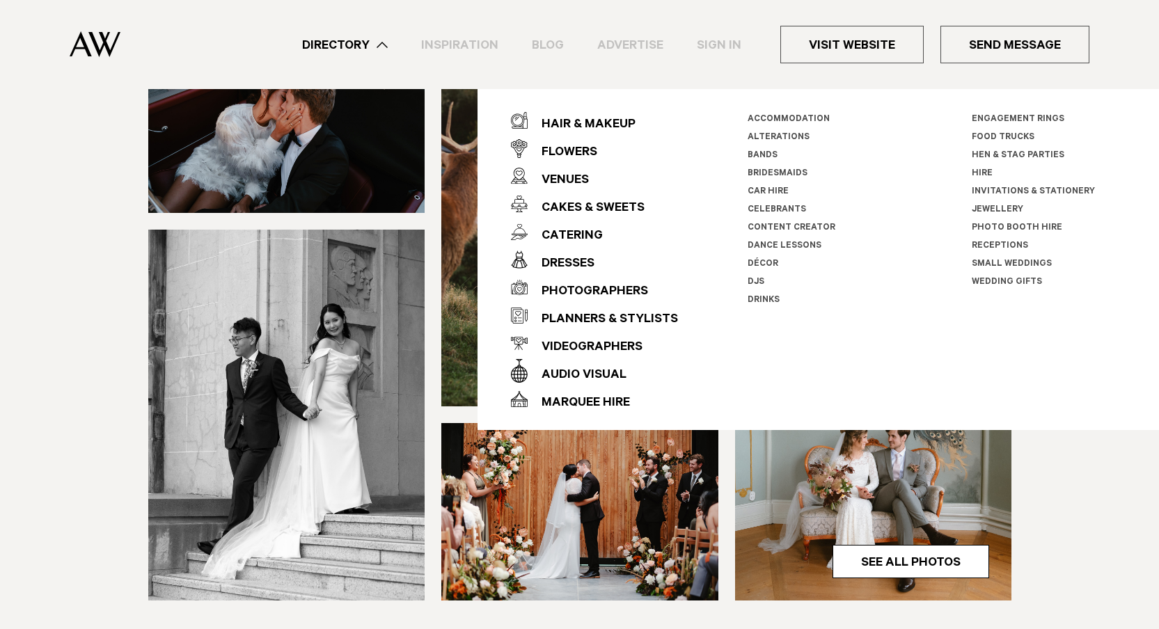
click at [101, 294] on div at bounding box center [580, 317] width 980 height 565
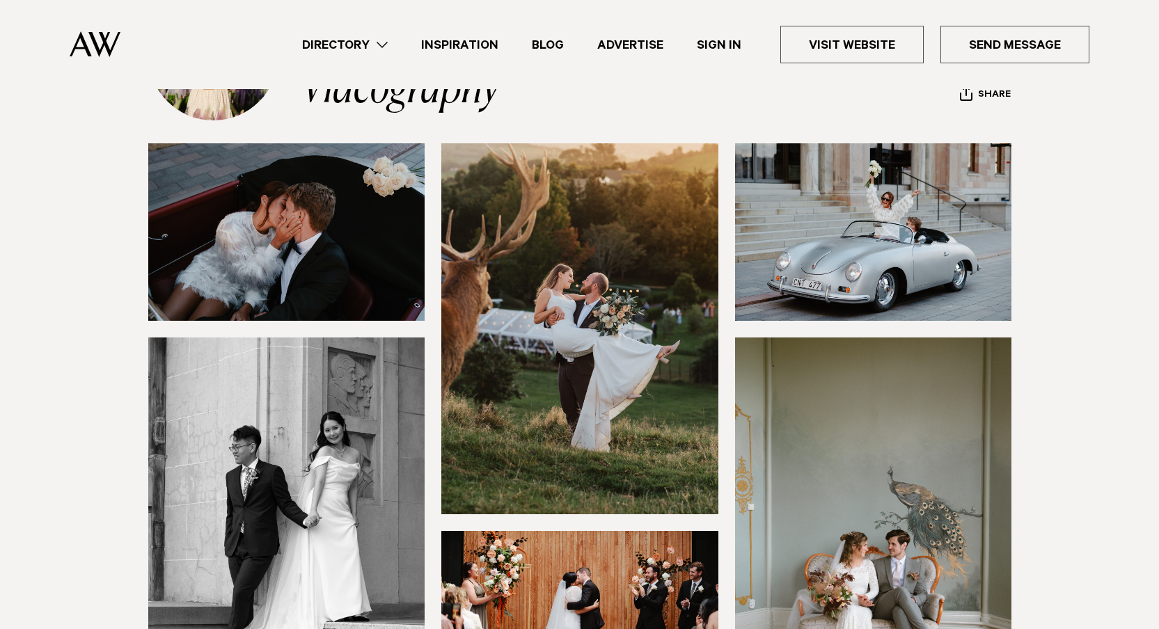
scroll to position [0, 0]
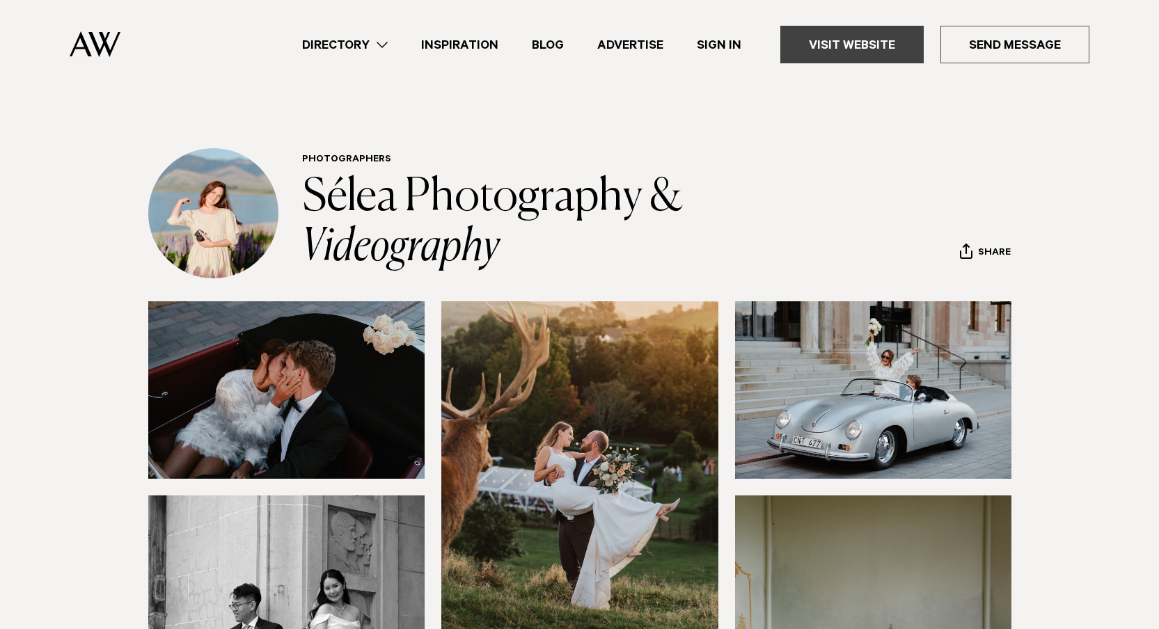
click at [839, 50] on link "Visit Website" at bounding box center [851, 45] width 143 height 38
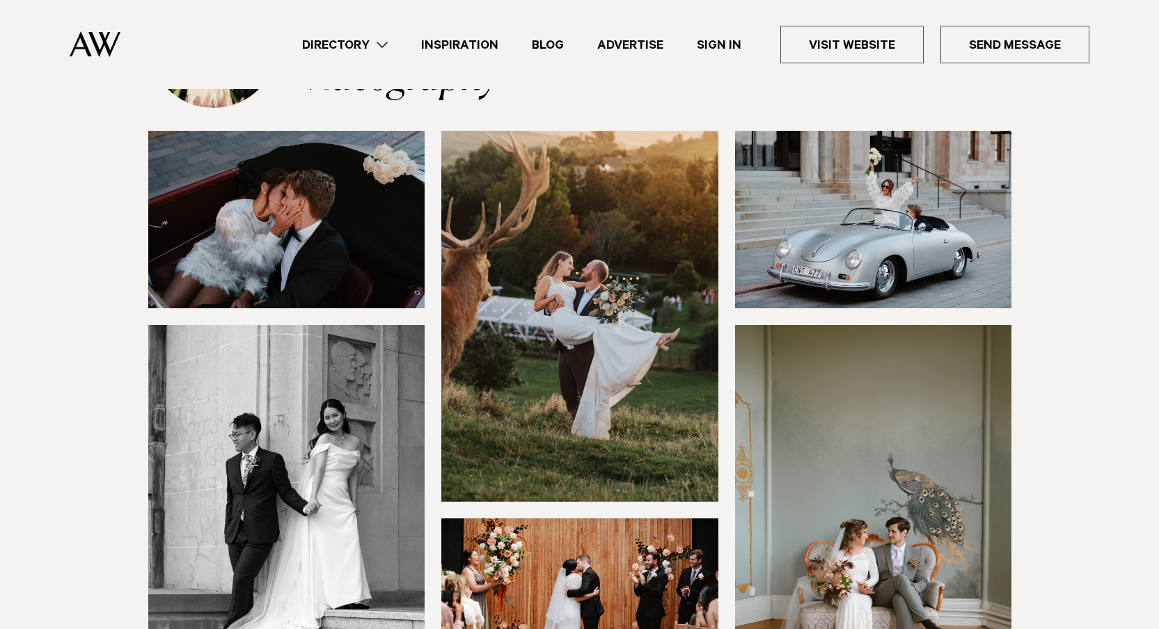
scroll to position [173, 0]
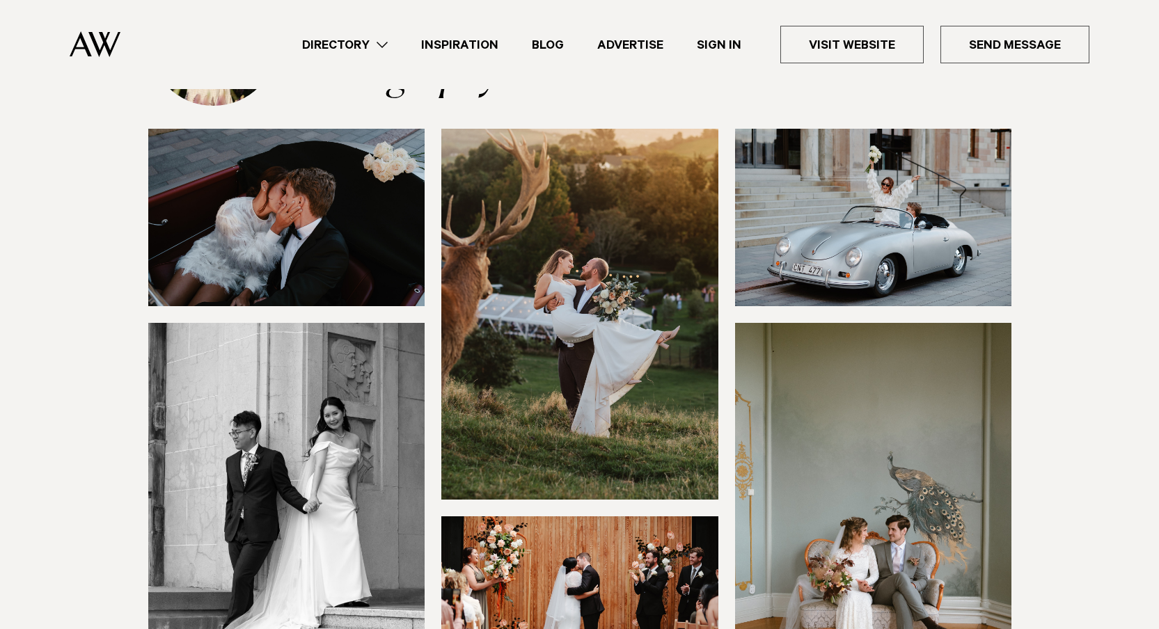
click at [287, 434] on img at bounding box center [286, 508] width 277 height 371
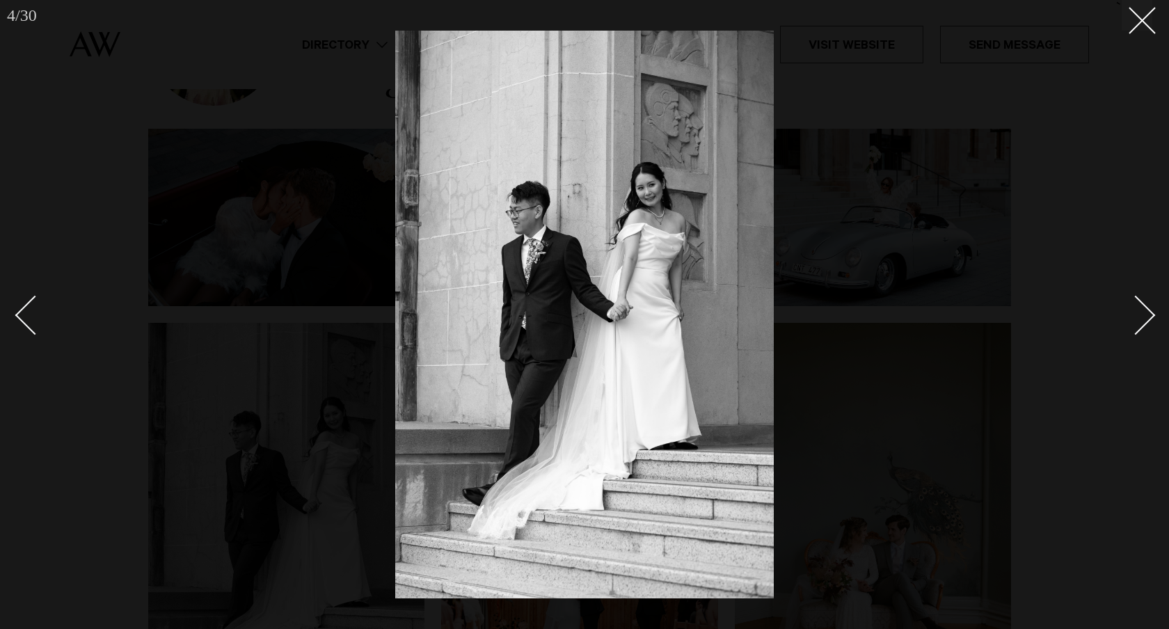
click at [1132, 317] on div "Next slide" at bounding box center [1137, 316] width 40 height 40
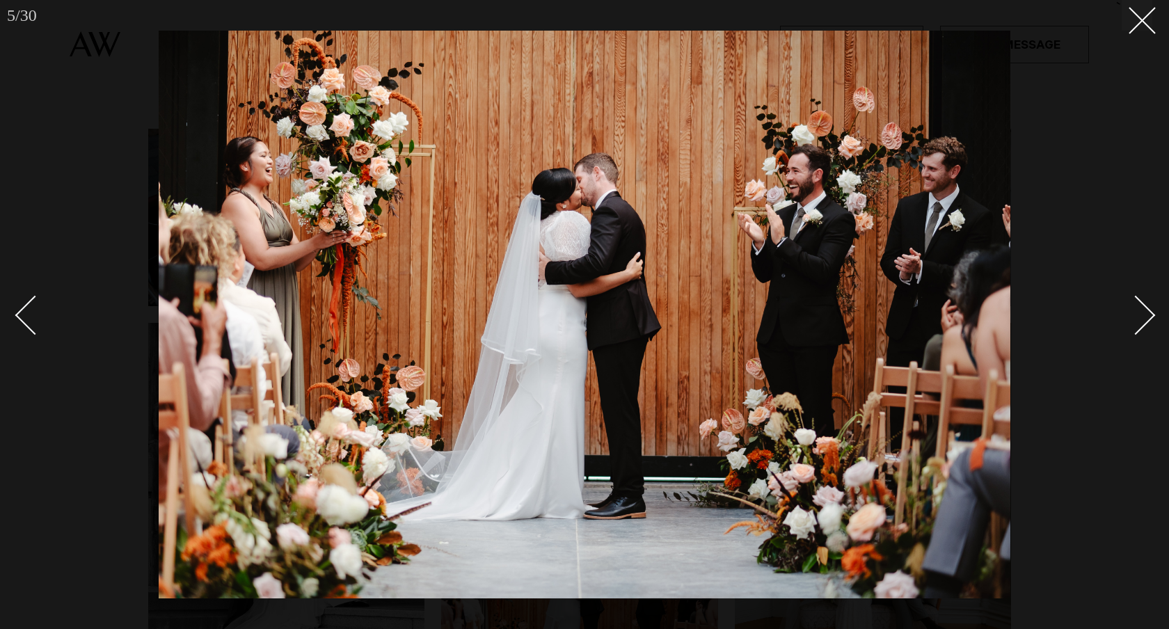
click at [1151, 33] on div at bounding box center [584, 314] width 1169 height 629
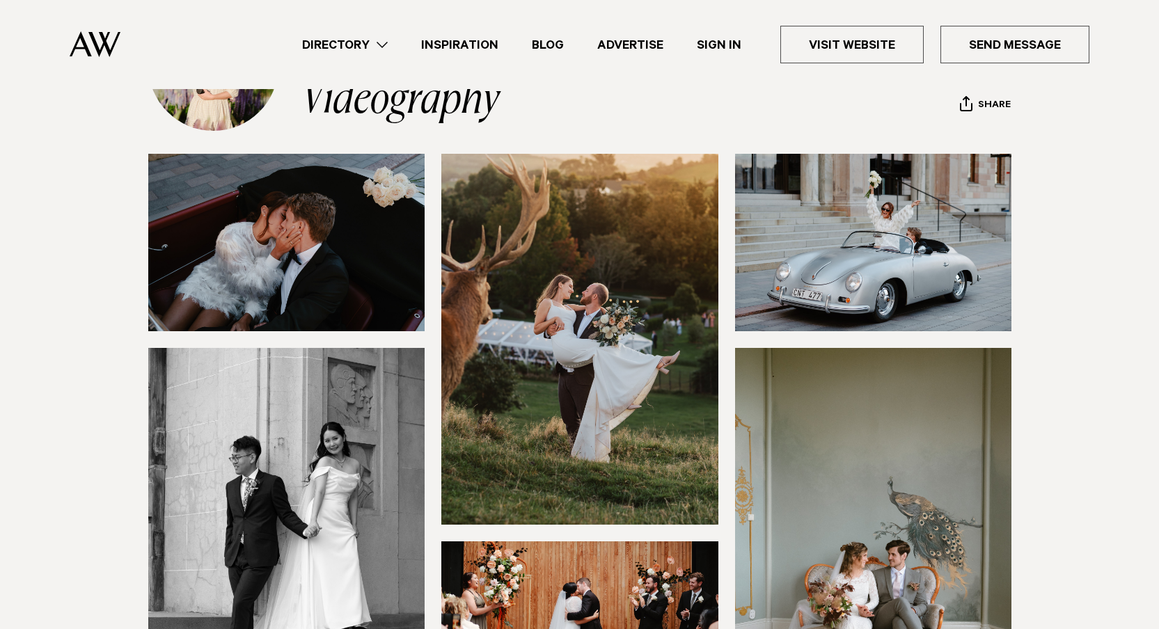
scroll to position [155, 0]
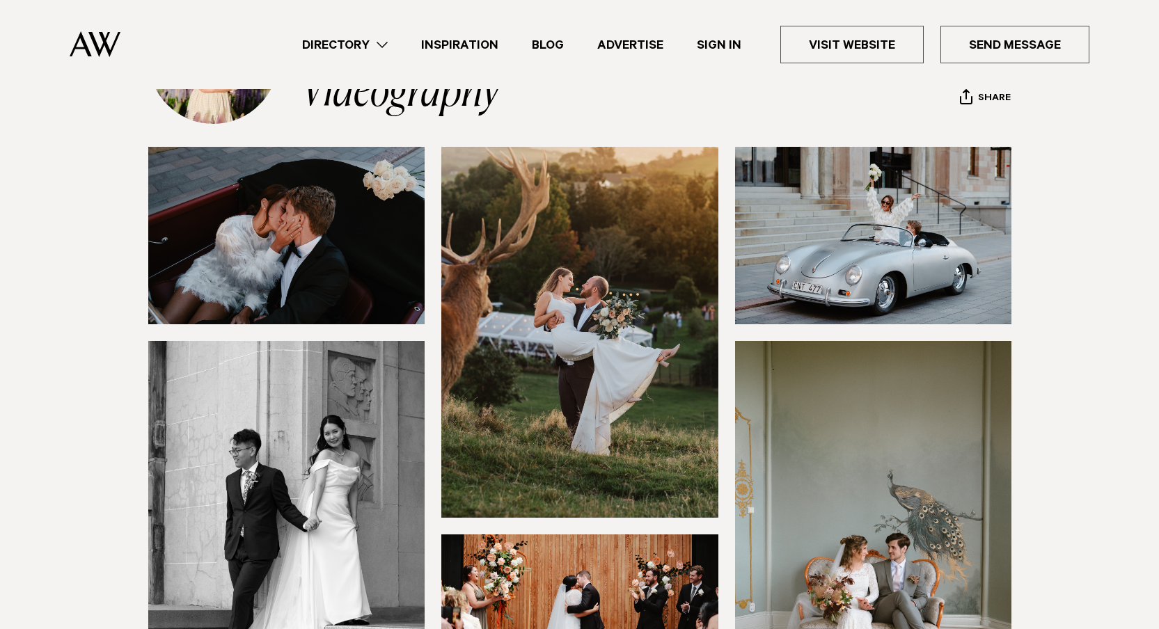
click at [917, 219] on img at bounding box center [873, 235] width 277 height 177
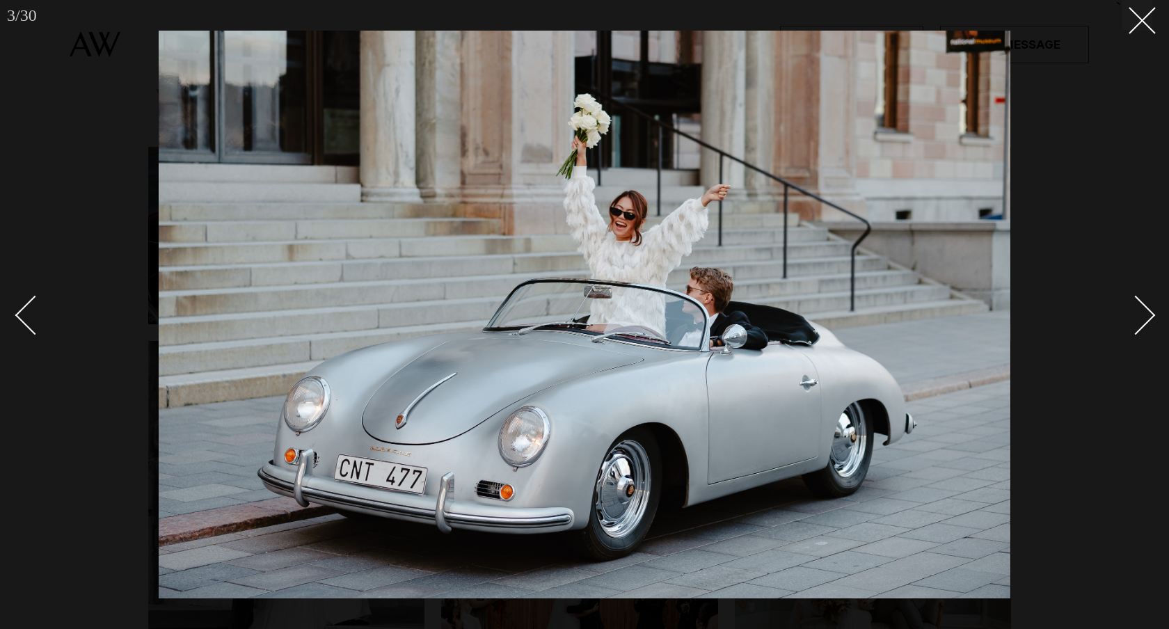
click at [1133, 308] on div "Next slide" at bounding box center [1137, 316] width 40 height 40
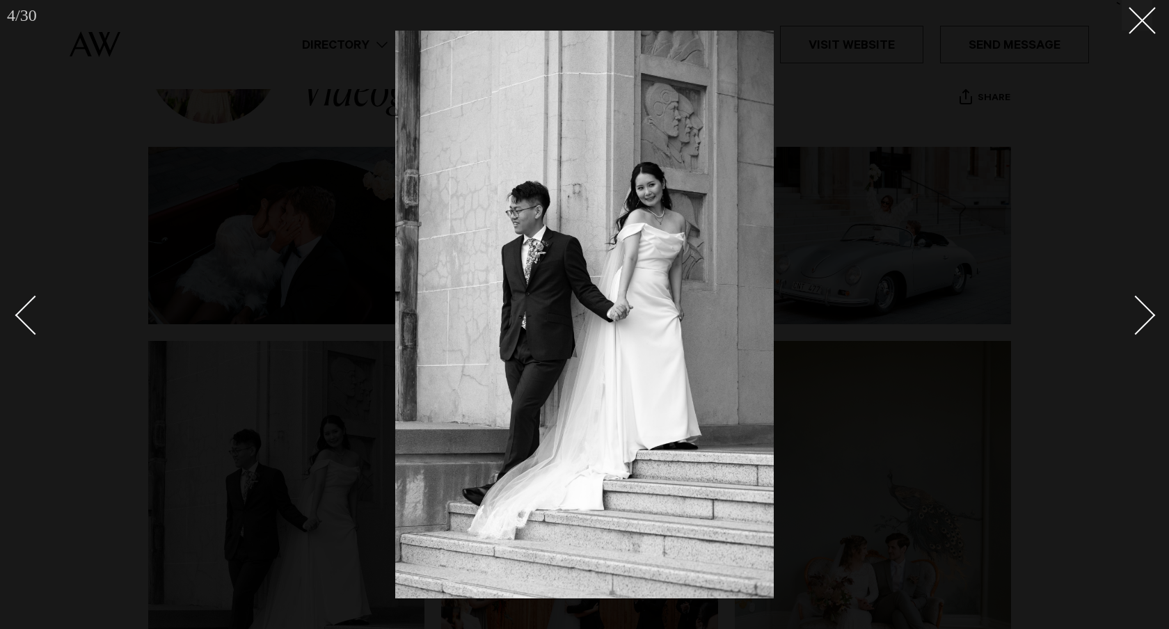
click at [1133, 308] on div "Next slide" at bounding box center [1137, 316] width 40 height 40
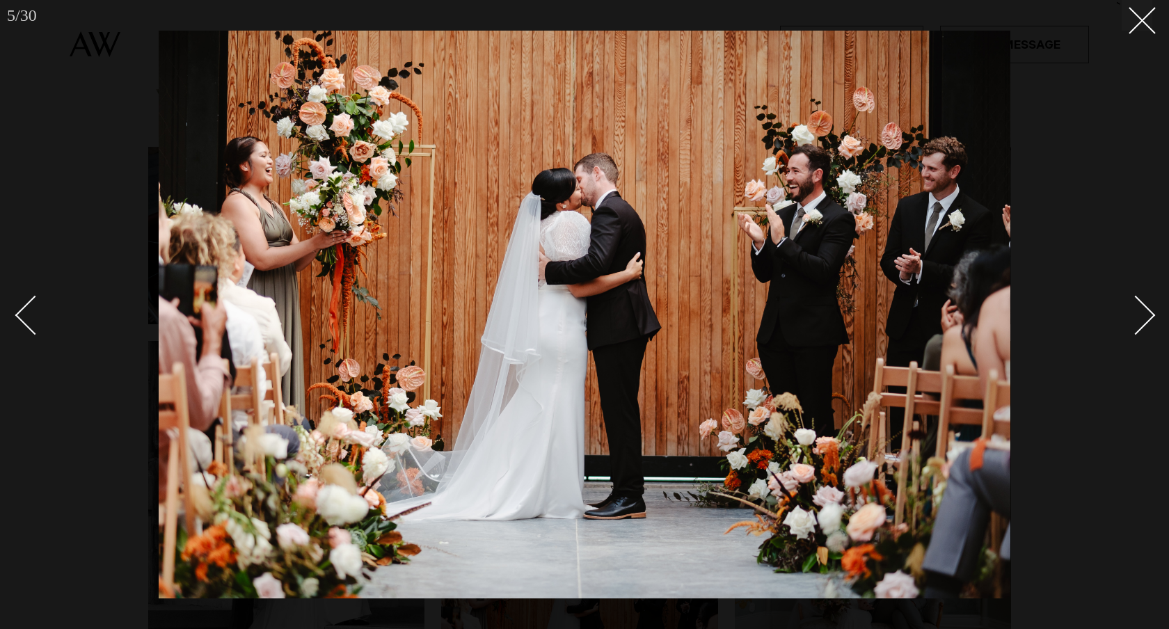
click at [1133, 308] on div "Next slide" at bounding box center [1137, 316] width 40 height 40
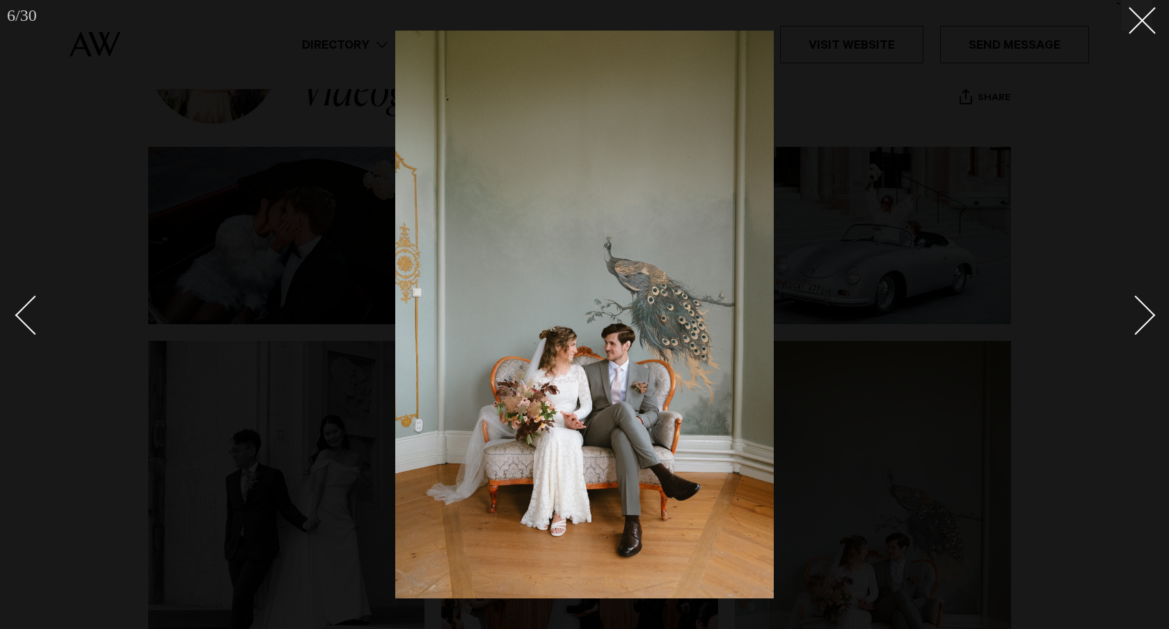
click at [1133, 308] on div "Next slide" at bounding box center [1137, 316] width 40 height 40
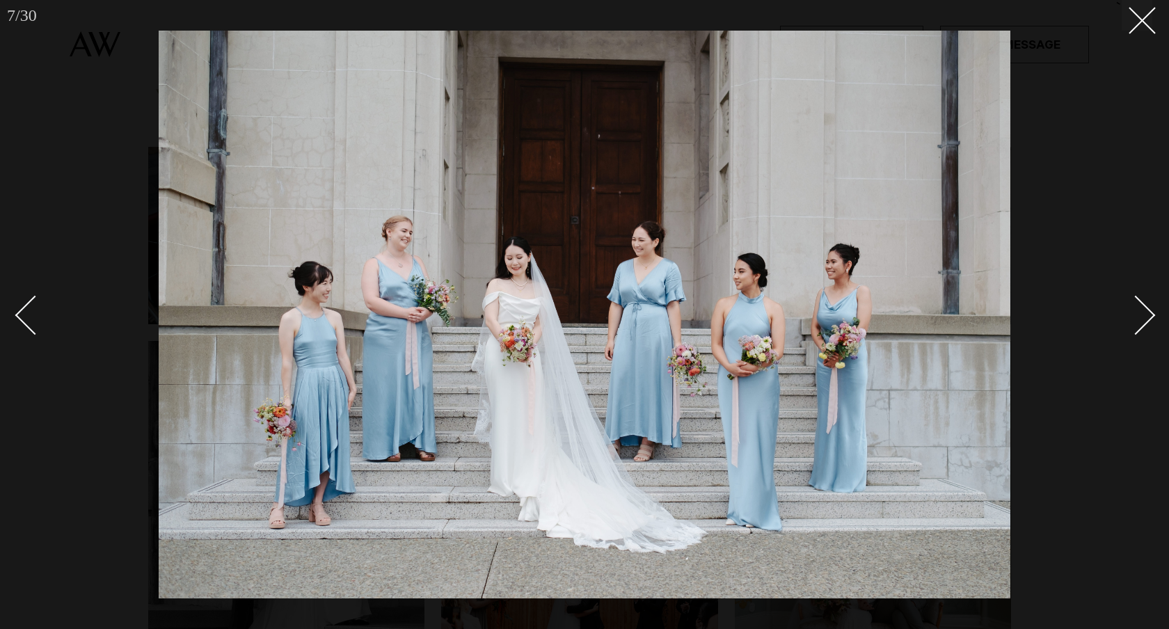
click at [1133, 308] on div "Next slide" at bounding box center [1137, 316] width 40 height 40
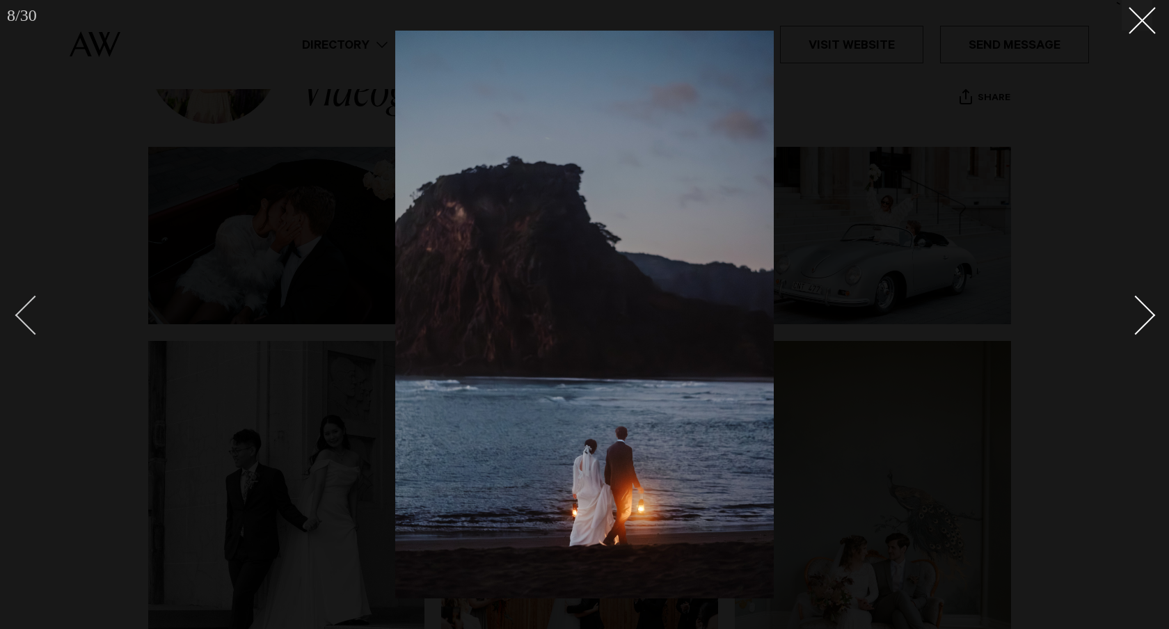
click at [20, 321] on div "Previous slide" at bounding box center [35, 316] width 40 height 40
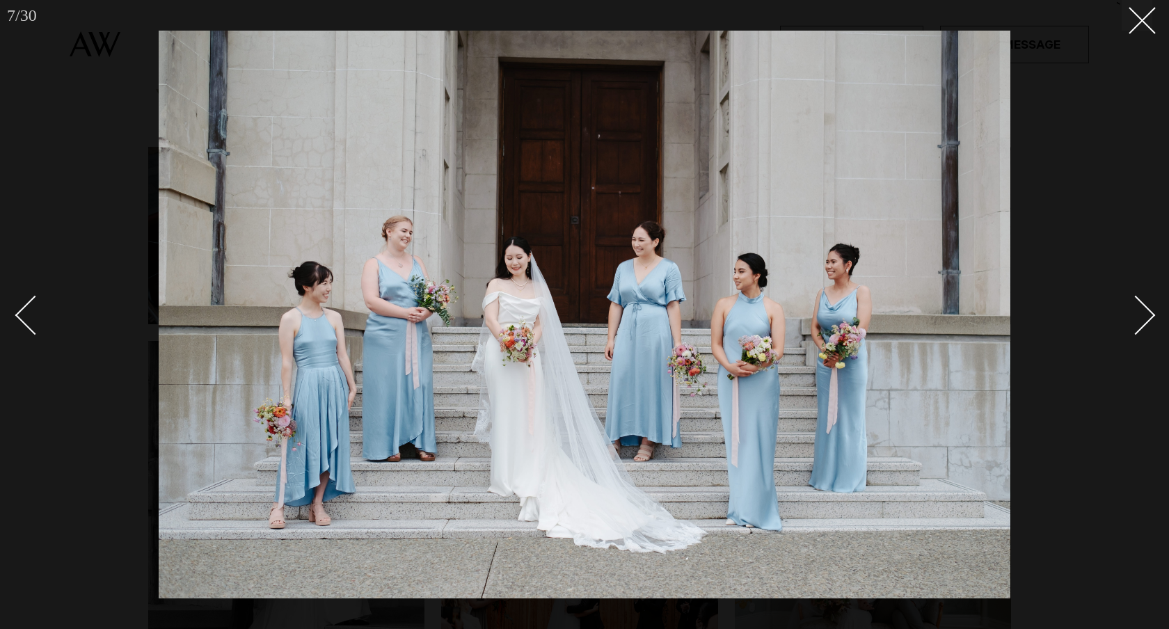
click at [1151, 317] on div "Next slide" at bounding box center [1137, 316] width 40 height 40
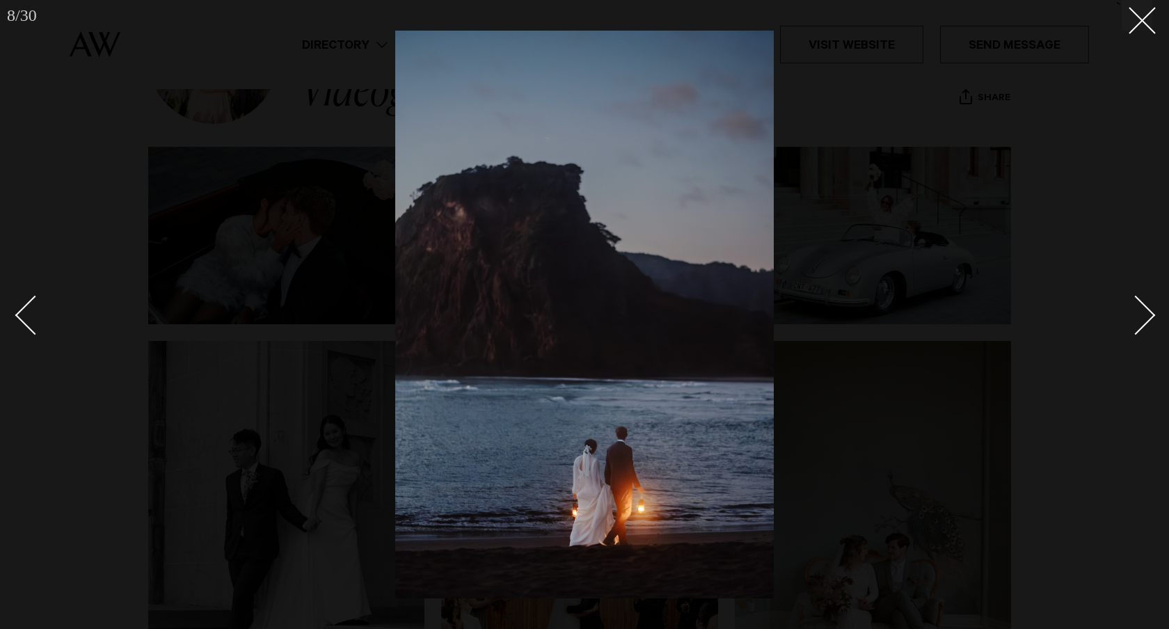
click at [1151, 317] on div "Next slide" at bounding box center [1137, 316] width 40 height 40
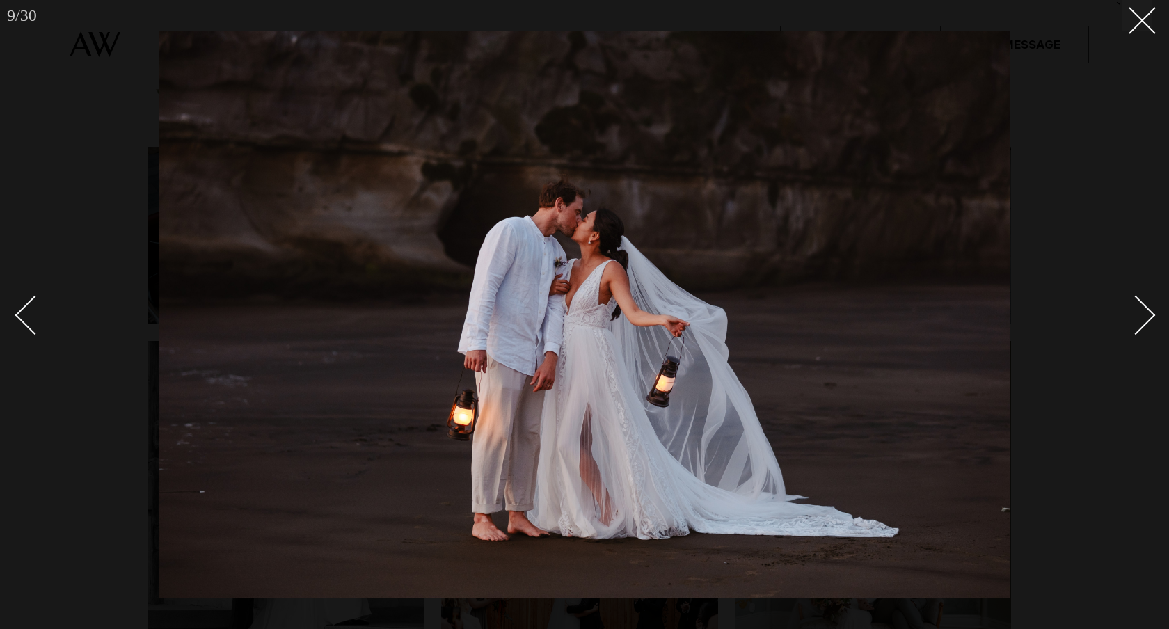
click at [1151, 317] on div "Next slide" at bounding box center [1137, 316] width 40 height 40
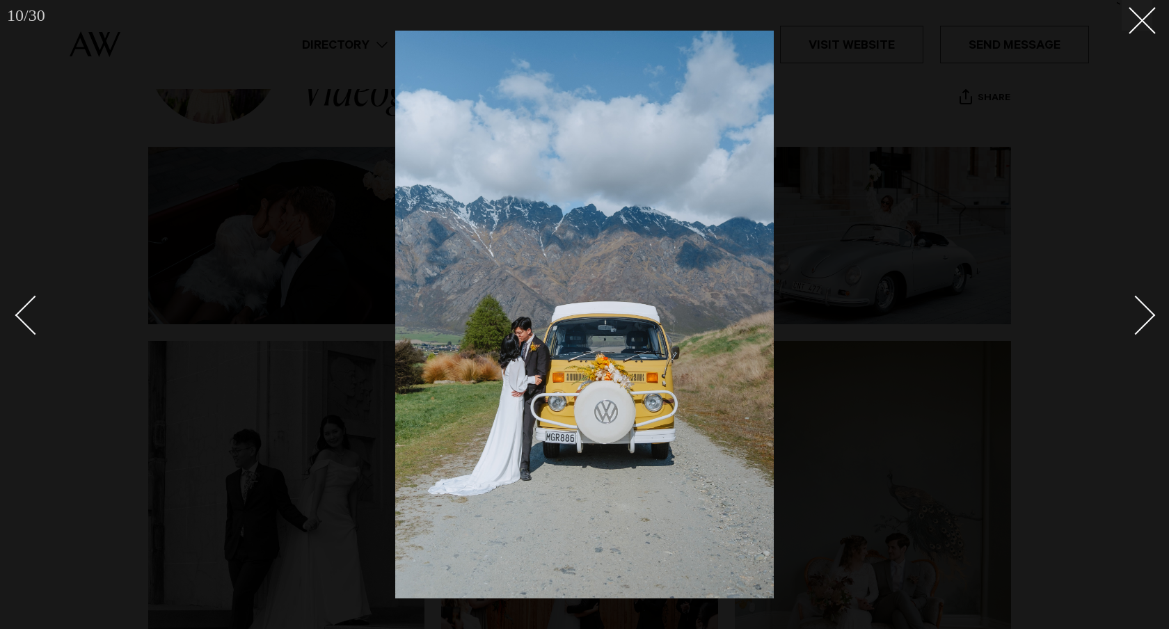
click at [1151, 317] on div "Next slide" at bounding box center [1137, 316] width 40 height 40
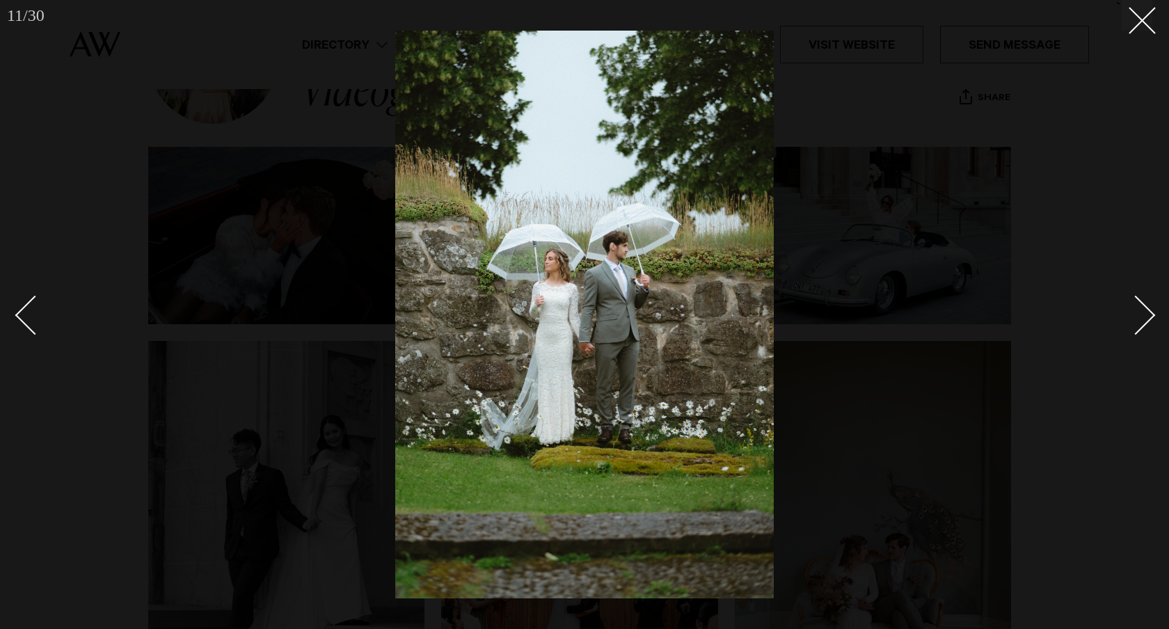
click at [1151, 317] on div "Next slide" at bounding box center [1137, 316] width 40 height 40
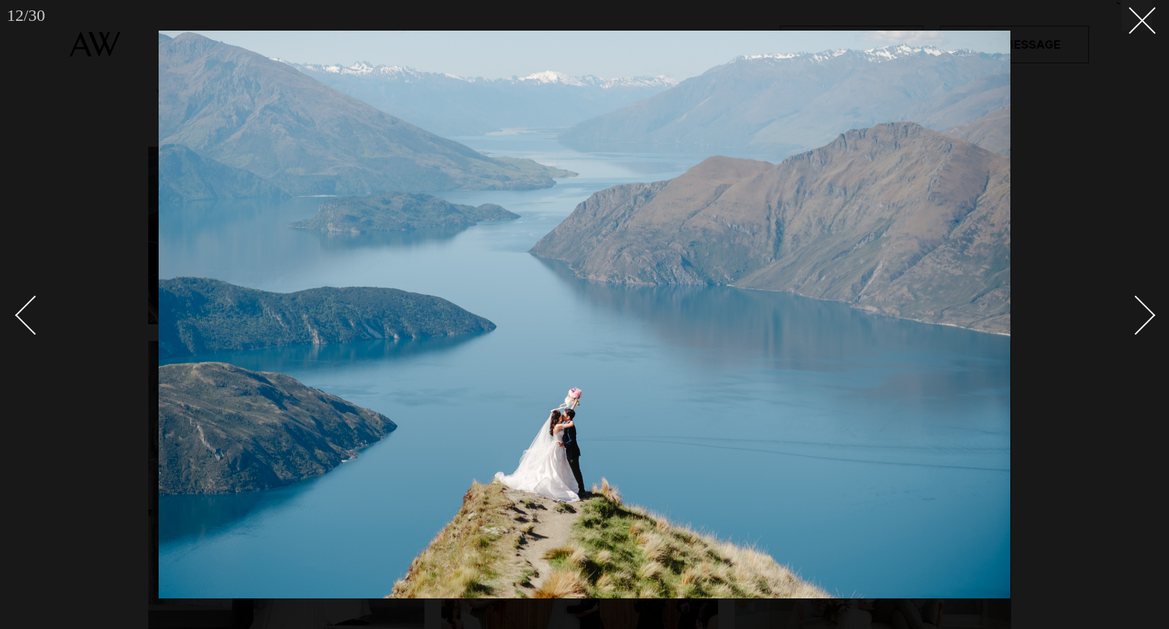
click at [1151, 317] on div "Next slide" at bounding box center [1137, 316] width 40 height 40
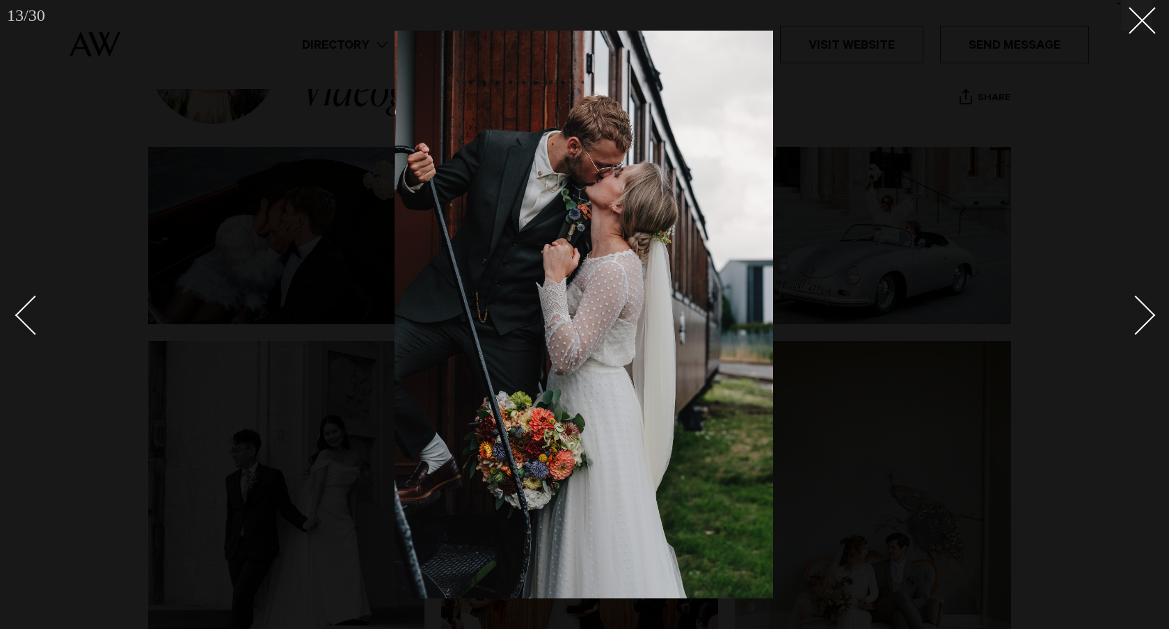
click at [1151, 317] on div "Next slide" at bounding box center [1137, 316] width 40 height 40
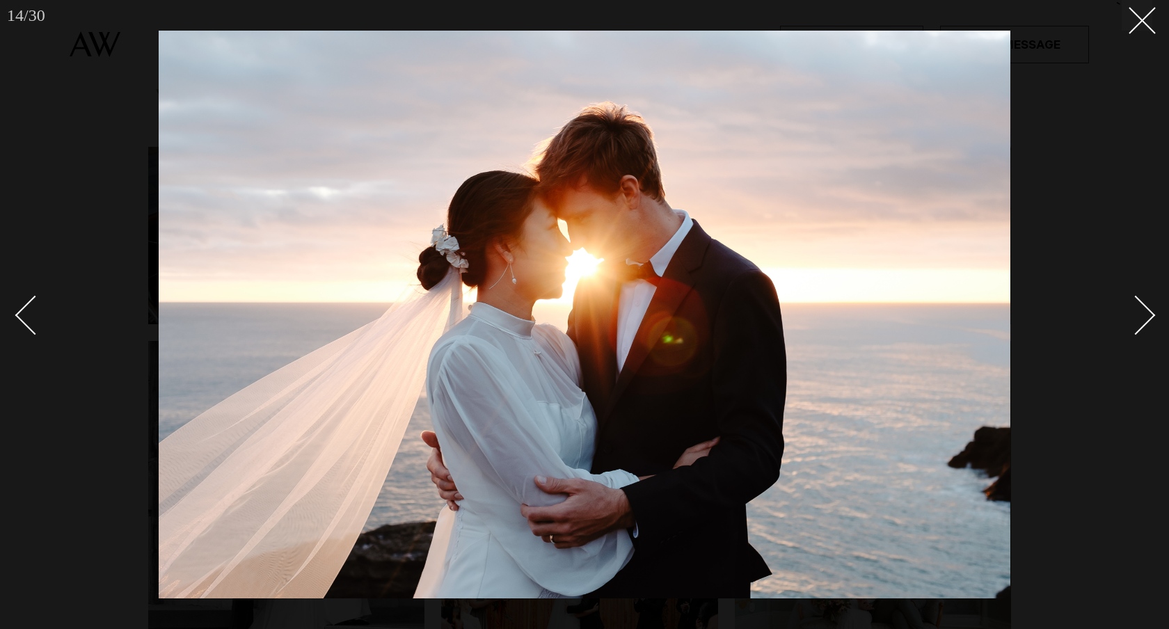
click at [1151, 317] on div "Next slide" at bounding box center [1137, 316] width 40 height 40
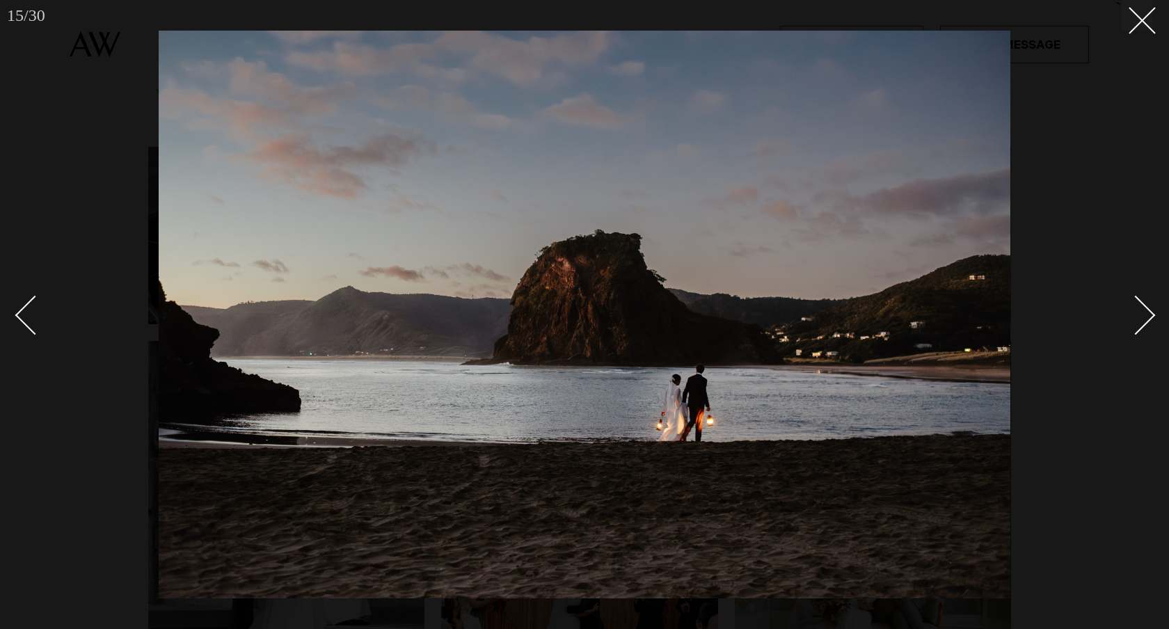
click at [1151, 317] on div "Next slide" at bounding box center [1137, 316] width 40 height 40
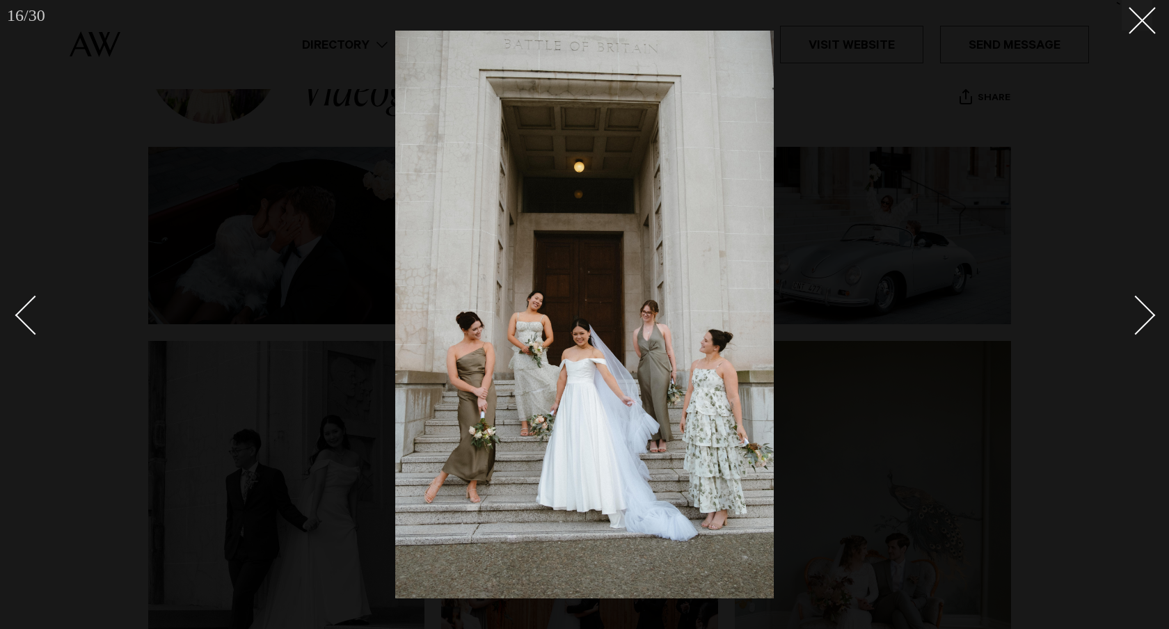
click at [1151, 317] on div "Next slide" at bounding box center [1137, 316] width 40 height 40
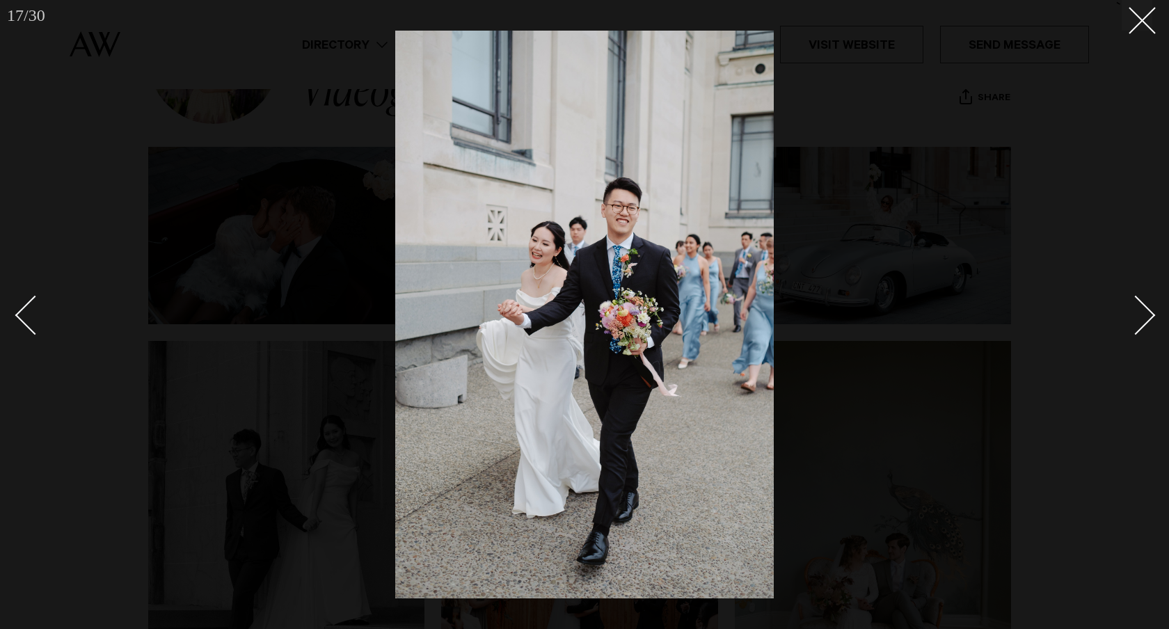
click at [1151, 317] on div "Next slide" at bounding box center [1137, 316] width 40 height 40
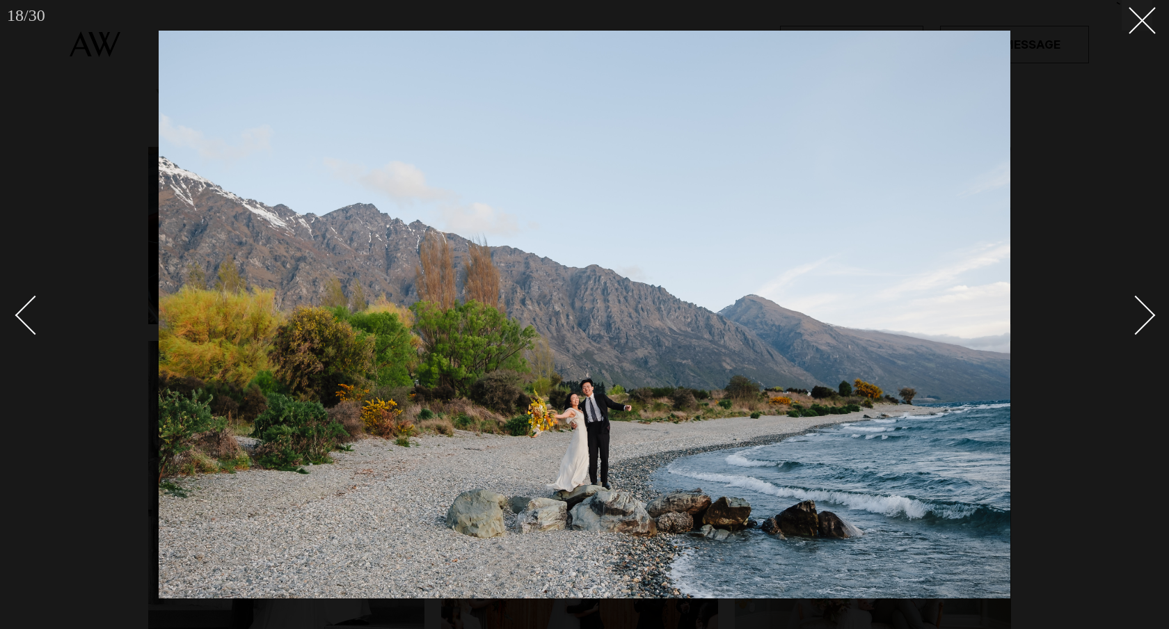
click at [1144, 301] on link at bounding box center [1128, 315] width 49 height 70
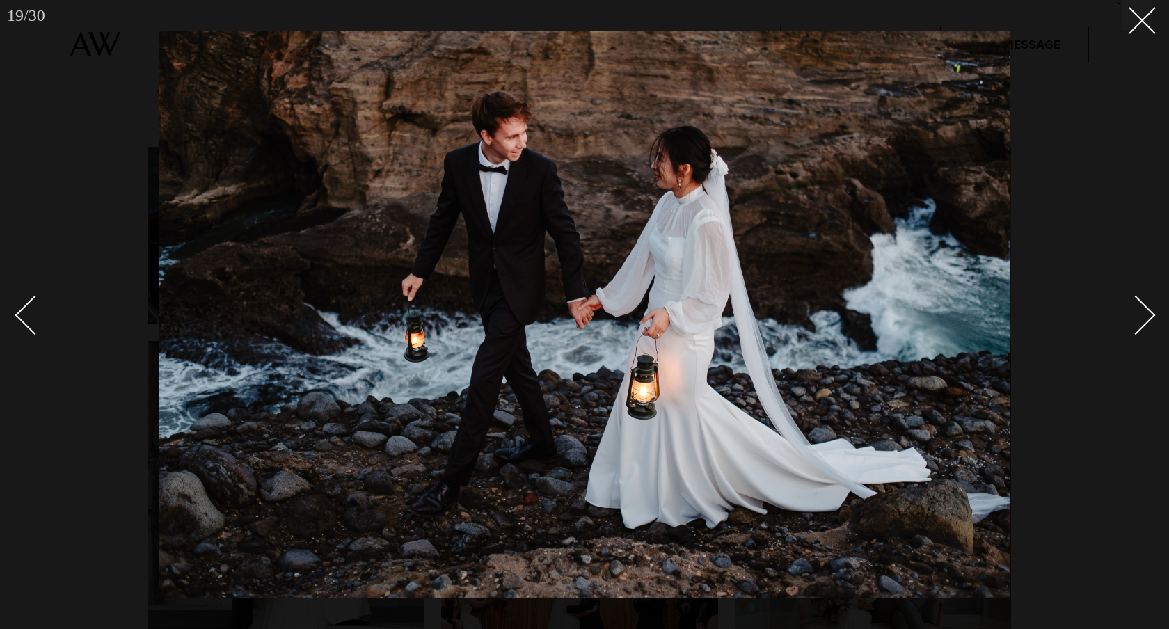
click at [1144, 301] on link at bounding box center [1128, 315] width 49 height 70
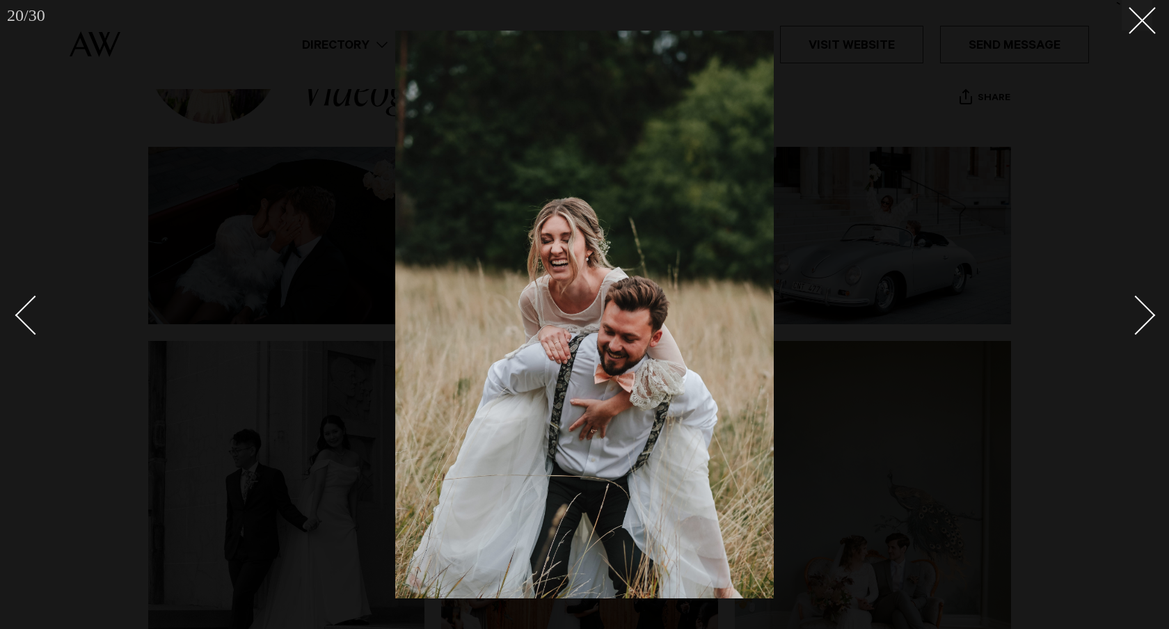
click at [1144, 301] on link at bounding box center [1128, 315] width 49 height 70
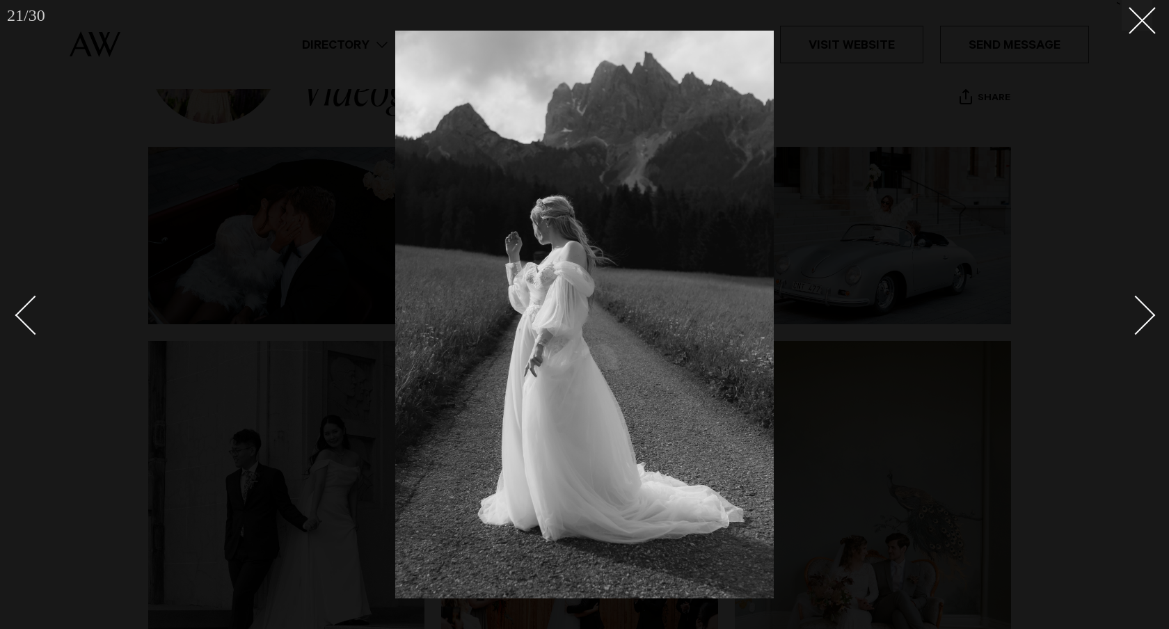
click at [1144, 301] on link at bounding box center [1128, 315] width 49 height 70
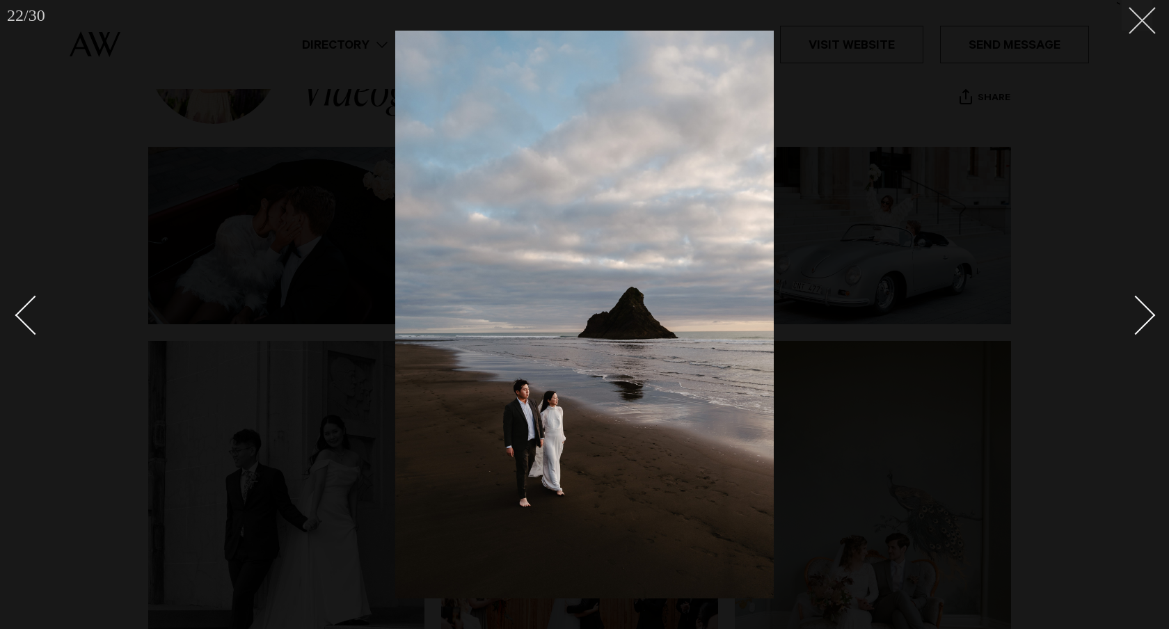
click at [1146, 28] on button at bounding box center [1137, 15] width 31 height 31
